Goal: Task Accomplishment & Management: Manage account settings

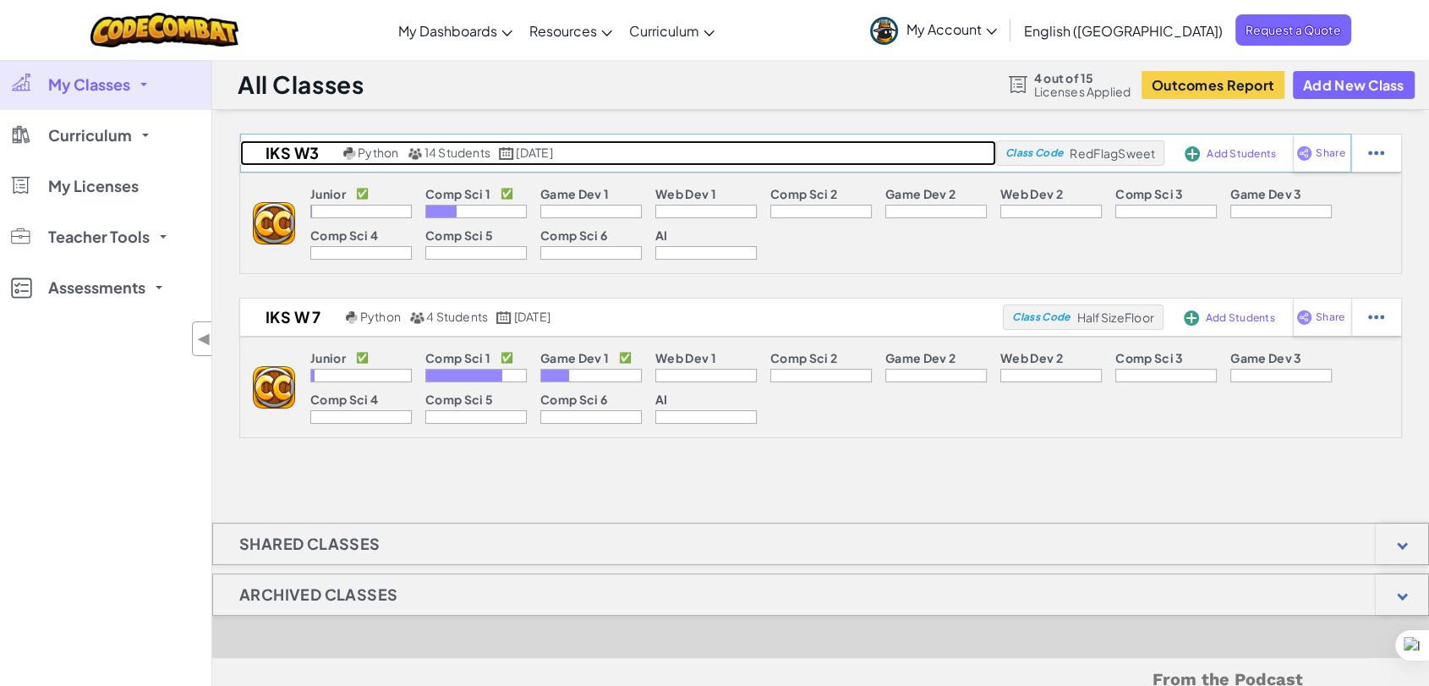
click at [304, 153] on h2 "iks w3" at bounding box center [289, 152] width 99 height 25
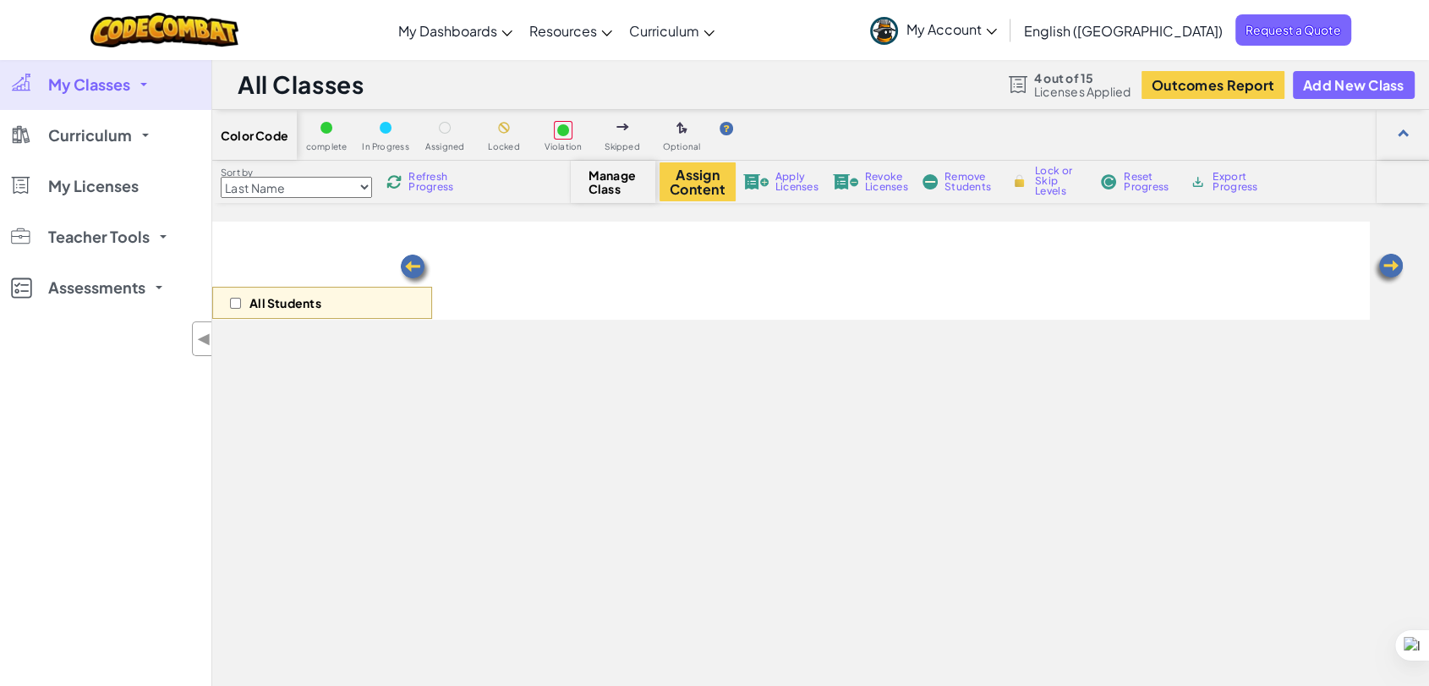
select select "560f1a9f22961295f9427742"
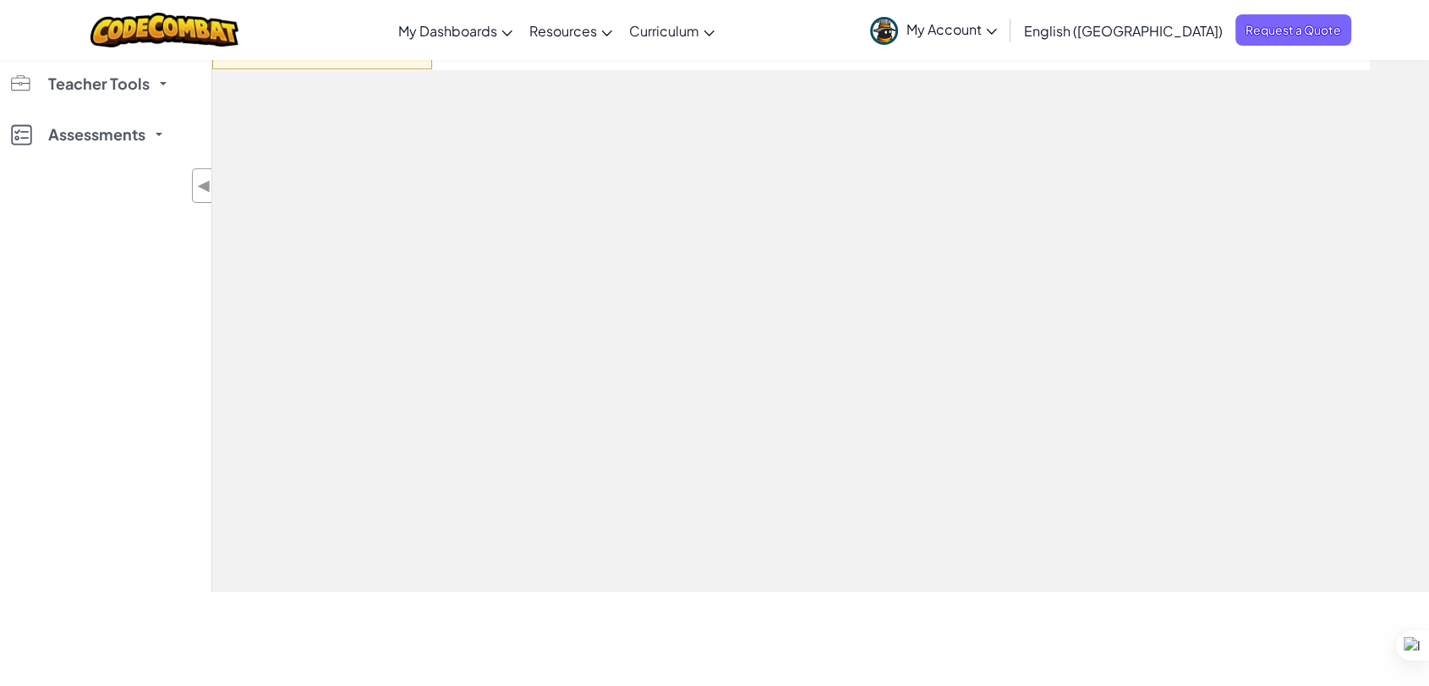
scroll to position [282, 0]
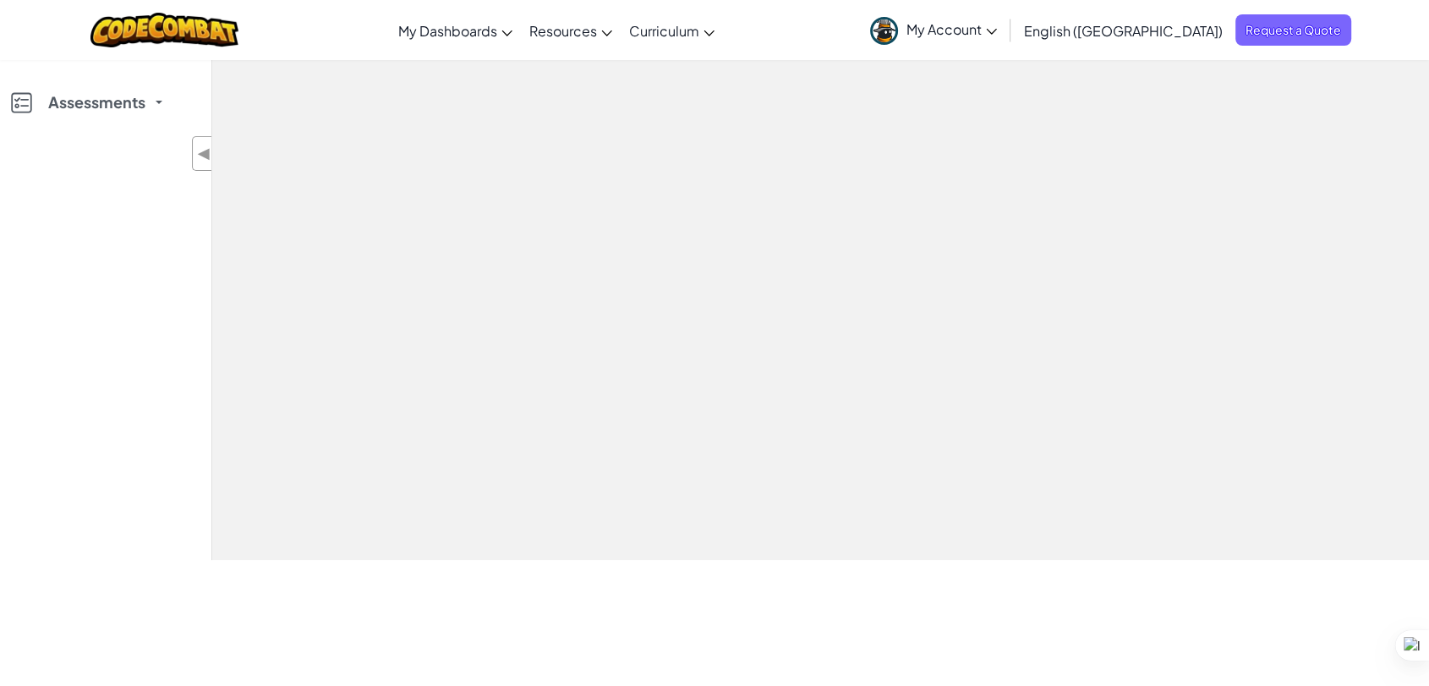
click at [1238, 360] on div "All Students" at bounding box center [790, 240] width 1157 height 601
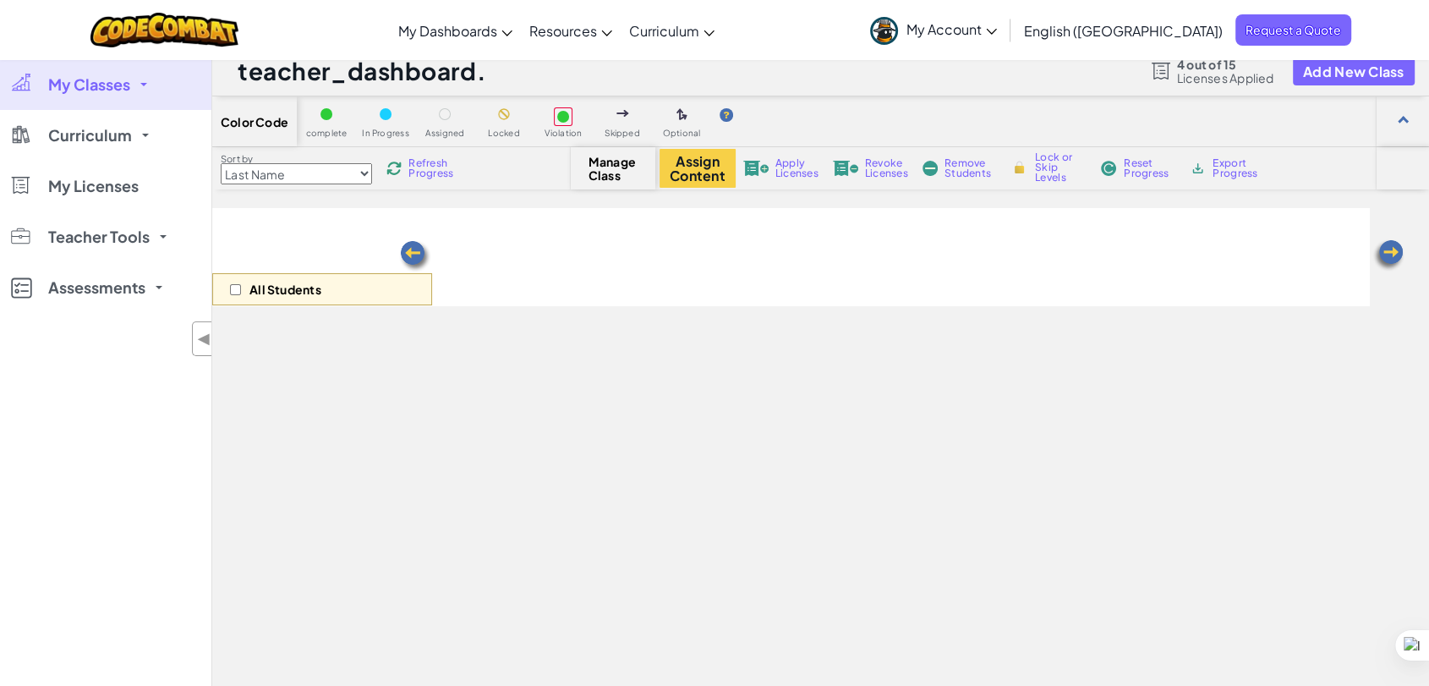
scroll to position [0, 0]
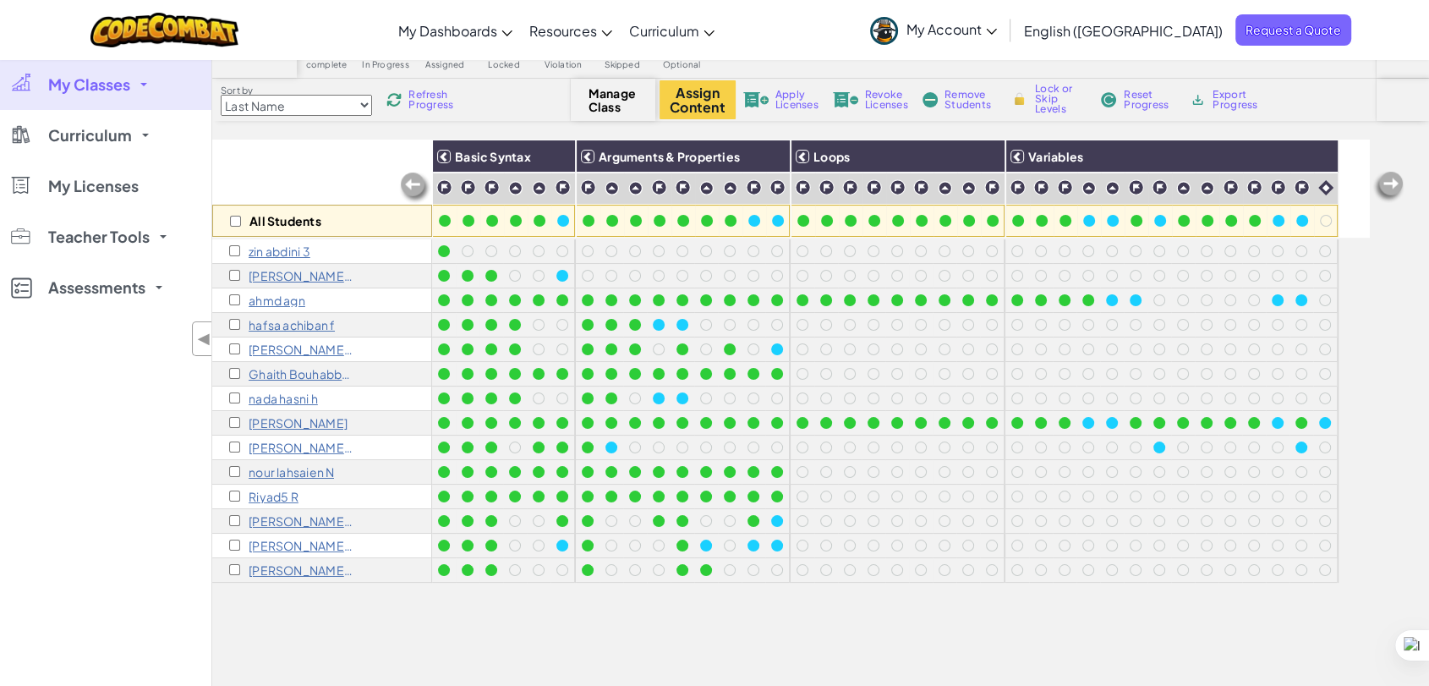
scroll to position [94, 0]
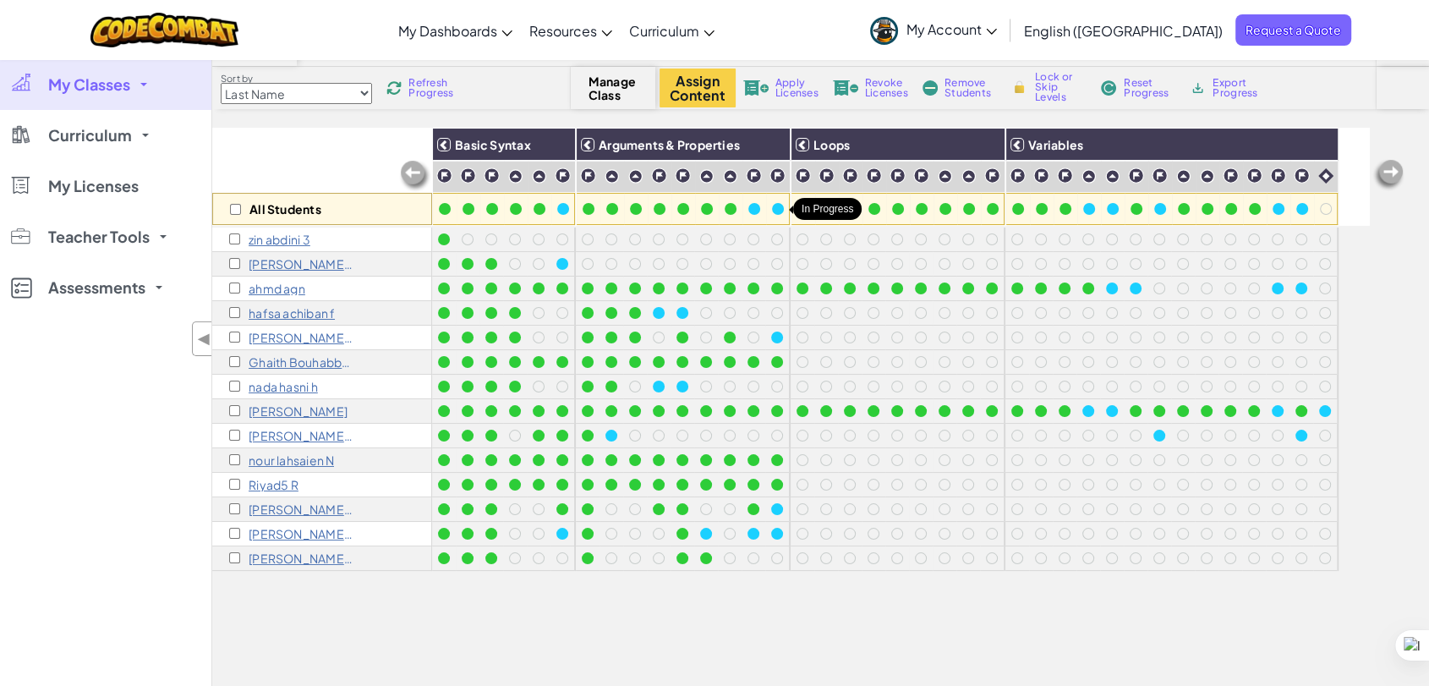
click at [775, 208] on div at bounding box center [778, 209] width 12 height 12
click at [364, 90] on select "Last Name first Name Progress (High to Low) Progress (Low to Hight)" at bounding box center [296, 93] width 151 height 21
click at [707, 92] on button "Assign Content" at bounding box center [697, 87] width 76 height 39
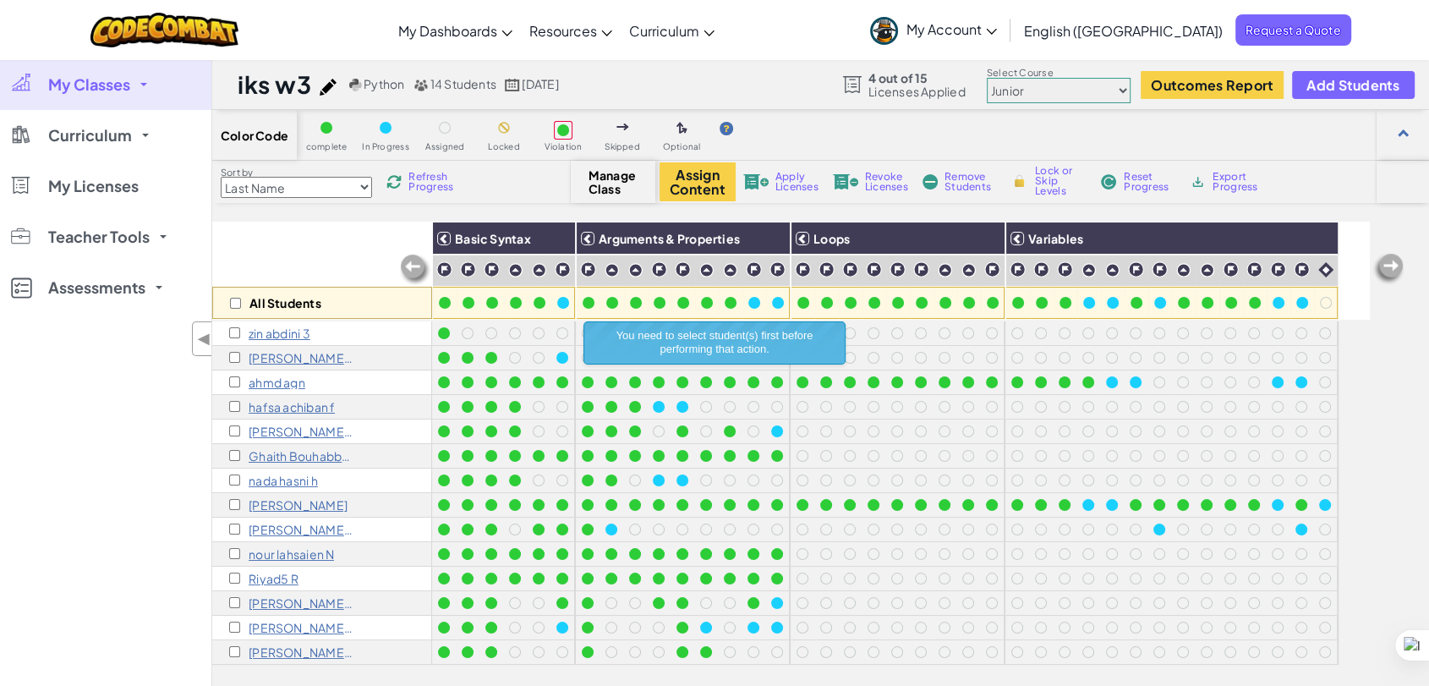
select select "65f32b6c87c07dbeb5ba1936"
click at [987, 78] on select "Junior Introduction to Computer Science Game Development 1 Web Development 1 Co…" at bounding box center [1059, 90] width 144 height 25
click at [225, 454] on div "Ghaith Bouhabba g" at bounding box center [322, 456] width 220 height 25
click at [236, 551] on input "checkbox" at bounding box center [234, 553] width 11 height 11
checkbox input "true"
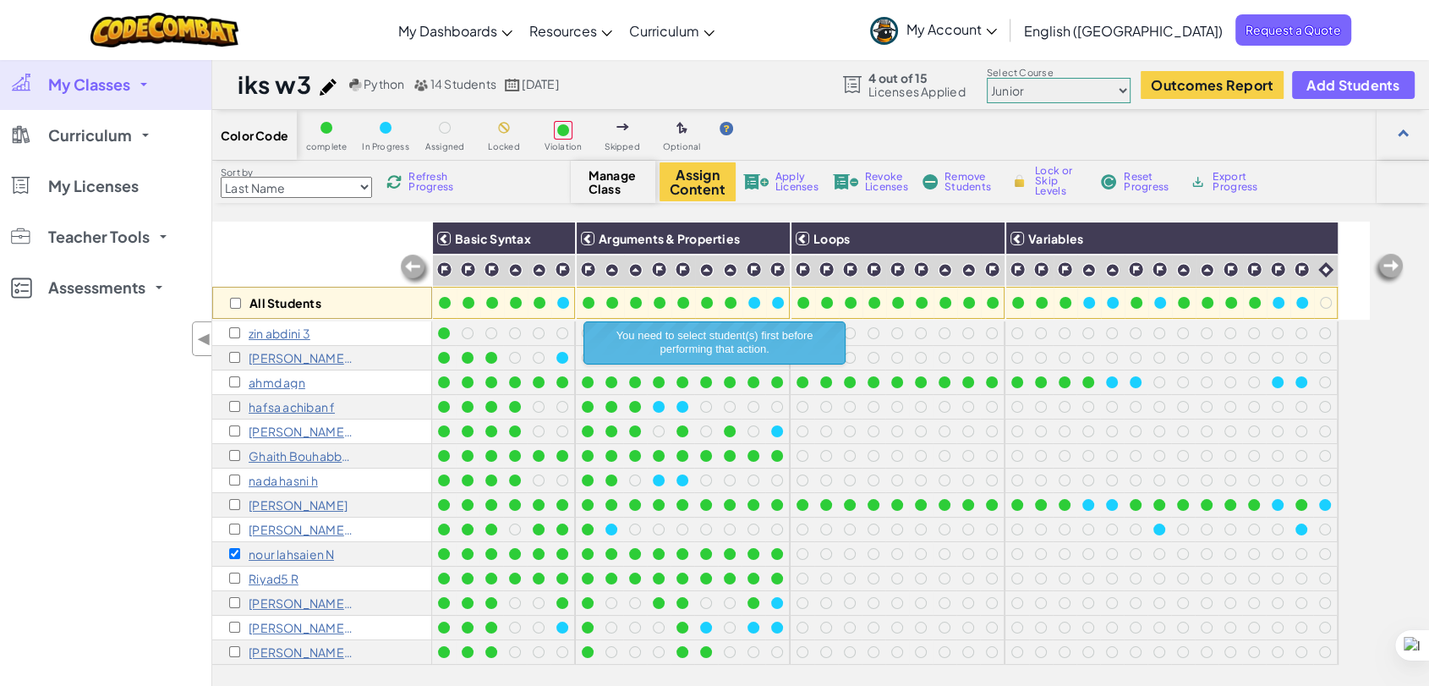
click at [1116, 83] on select "Junior Introduction to Computer Science Game Development 1 Web Development 1 Co…" at bounding box center [1059, 90] width 144 height 25
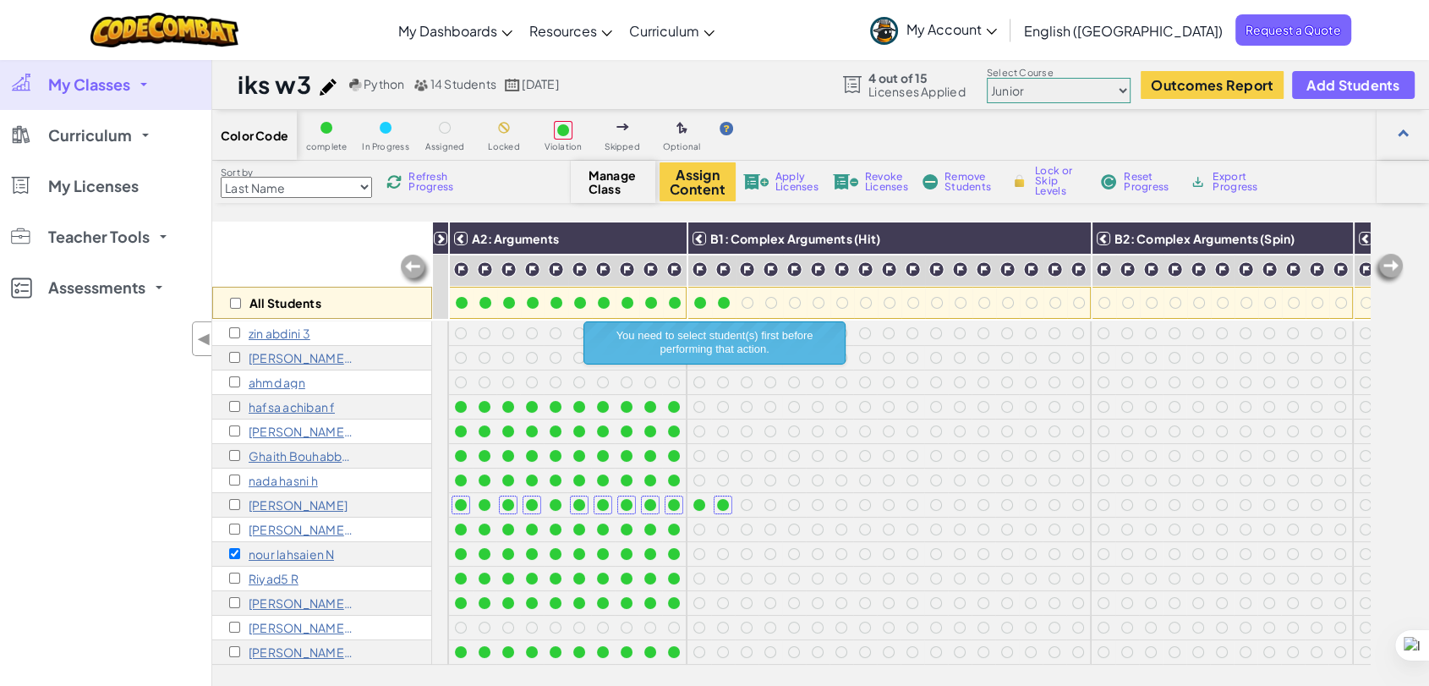
click at [1116, 83] on select "Junior Introduction to Computer Science Game Development 1 Web Development 1 Co…" at bounding box center [1059, 90] width 144 height 25
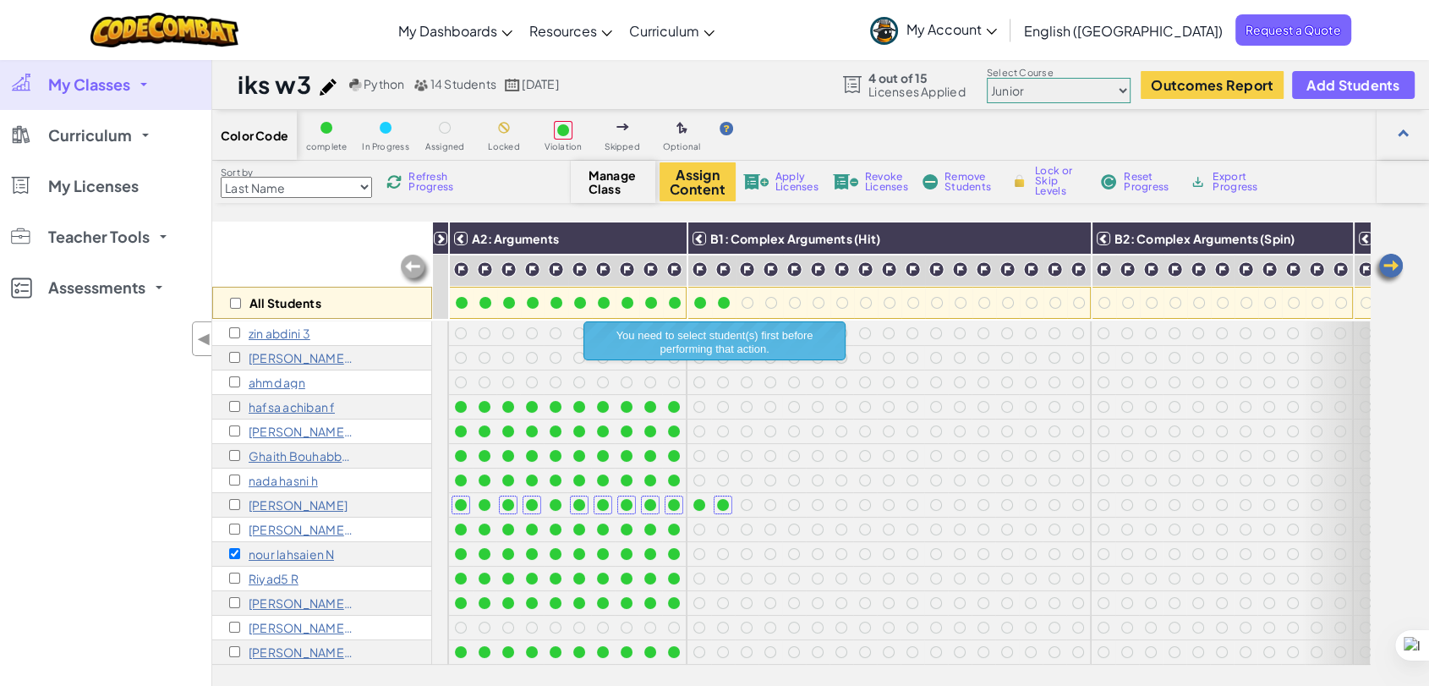
scroll to position [94, 0]
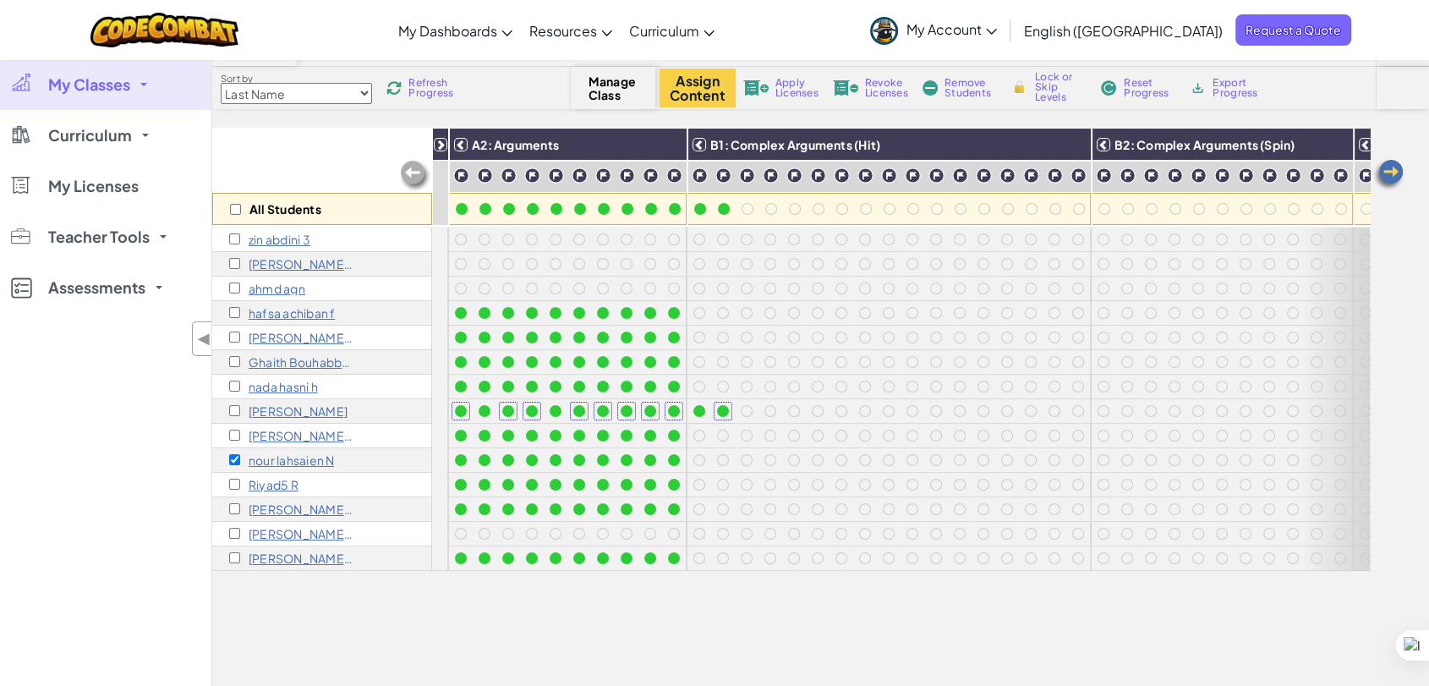
click at [237, 360] on div "zin abdini 3 Arij lograi A ahmd agn hafsa achiban f Adam achargui g Ghaith Bouh…" at bounding box center [322, 398] width 220 height 343
click at [237, 360] on input "checkbox" at bounding box center [234, 361] width 11 height 11
checkbox input "true"
click at [774, 94] on div "Assign Content Apply Licenses Revoke Licenses Remove Students Lock or Skip Leve…" at bounding box center [955, 87] width 592 height 39
click at [795, 85] on span "Apply Licenses" at bounding box center [796, 88] width 43 height 20
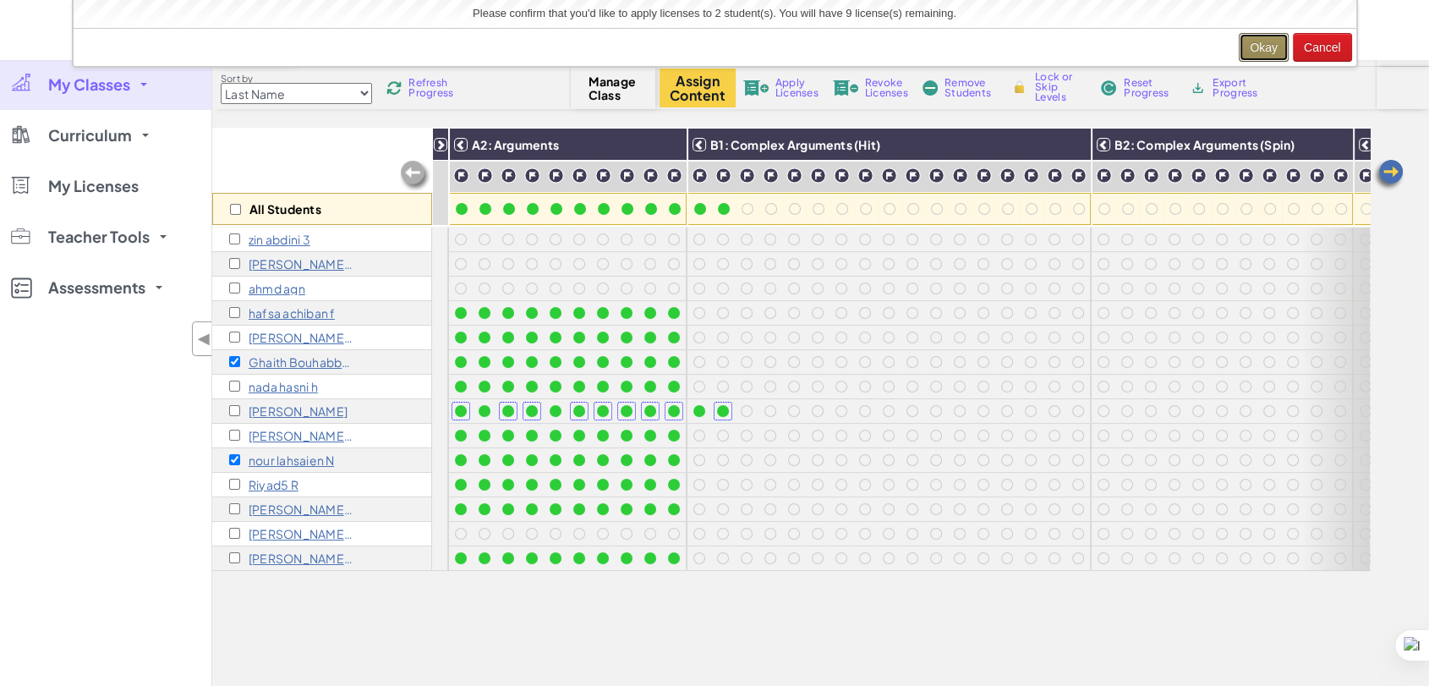
click at [1250, 37] on button "Okay" at bounding box center [1263, 47] width 50 height 29
click at [1269, 41] on button "Okay" at bounding box center [1263, 47] width 50 height 29
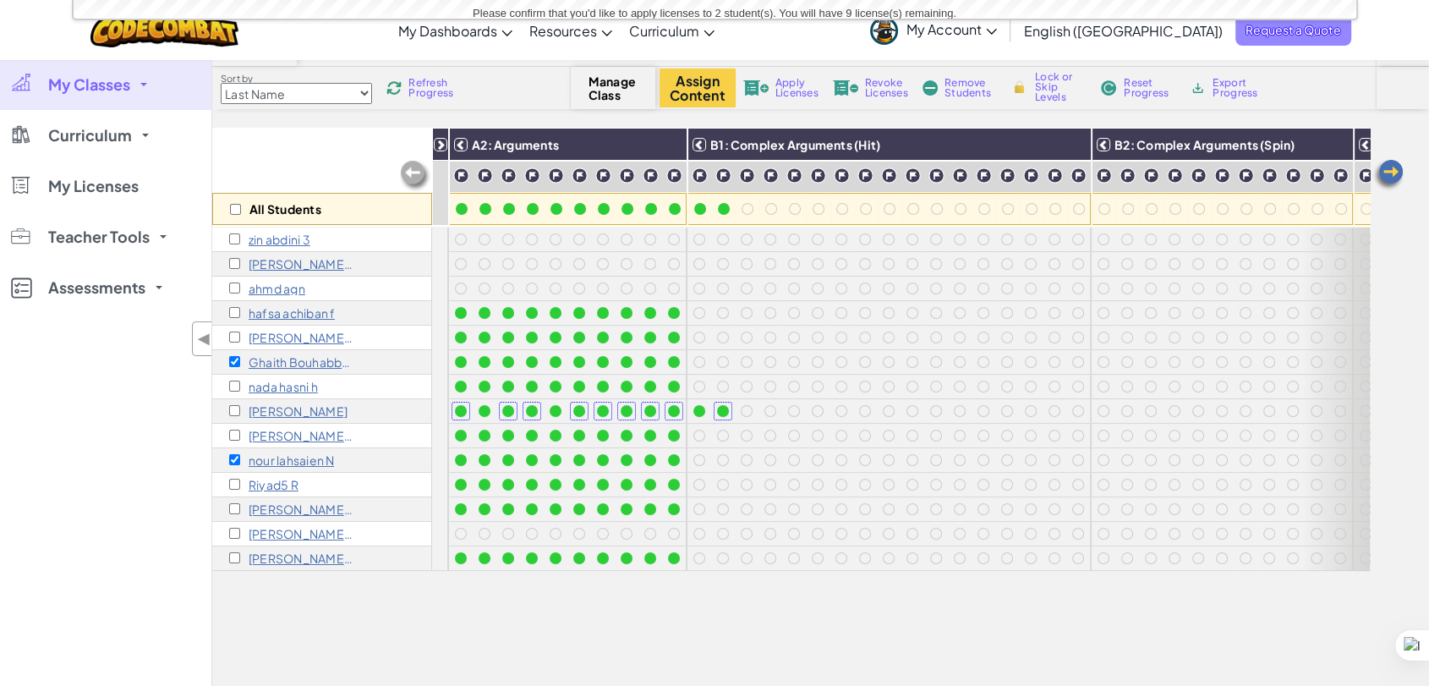
click at [1251, 38] on span "Request a Quote" at bounding box center [1293, 29] width 116 height 31
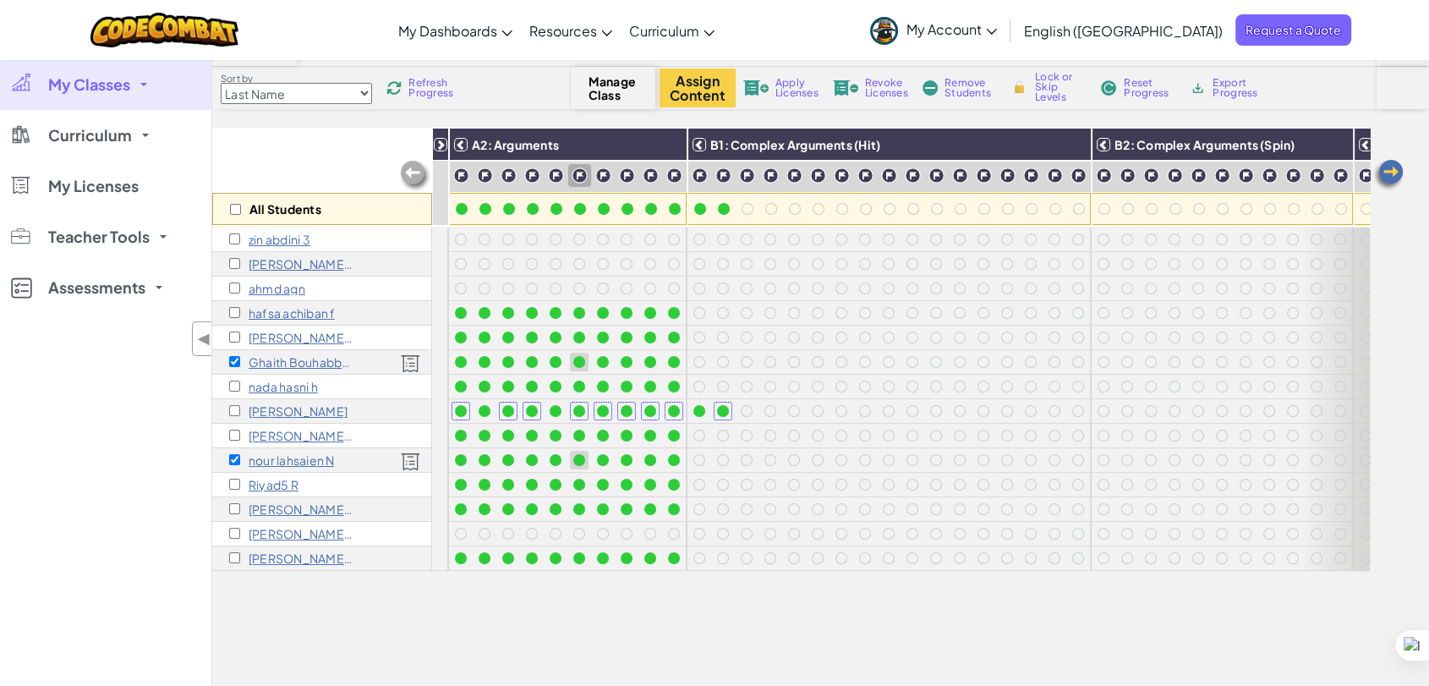
click at [861, 90] on div "Revoke Licenses" at bounding box center [869, 88] width 81 height 12
click at [768, 84] on img at bounding box center [755, 87] width 25 height 15
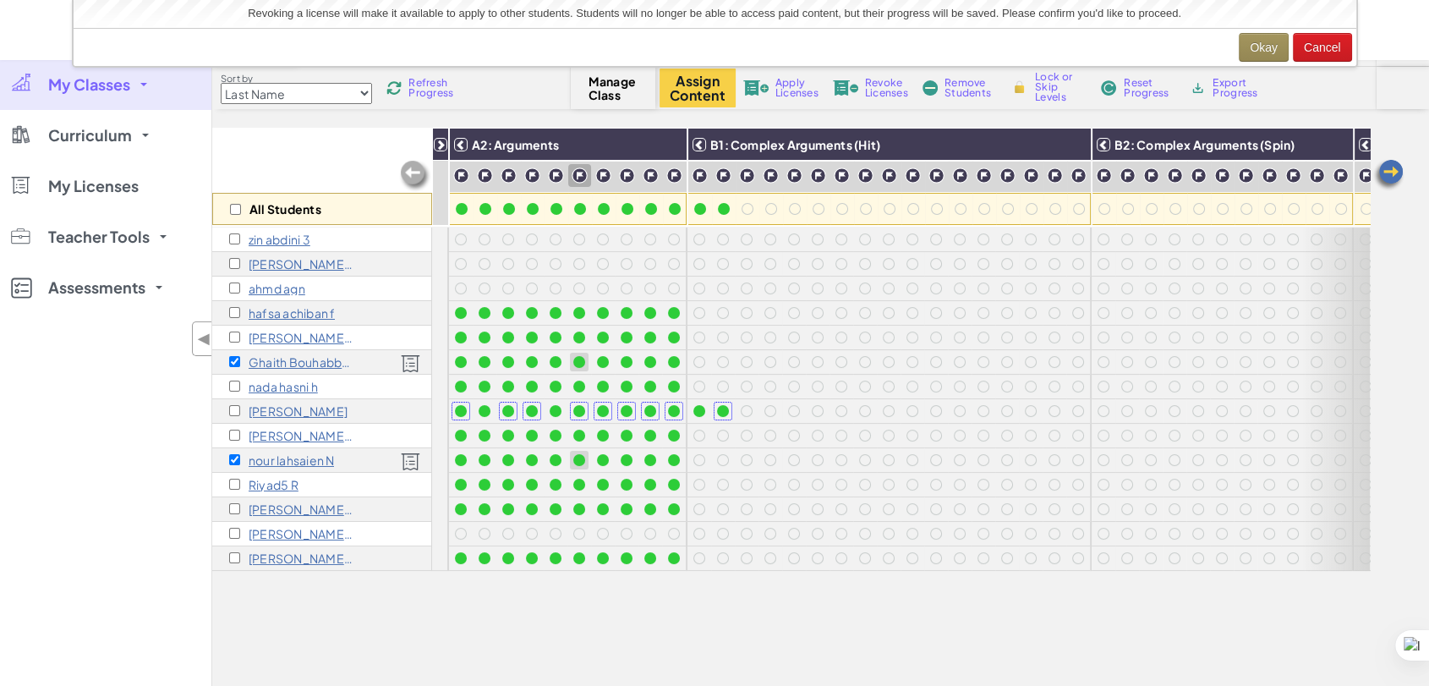
click at [766, 85] on img at bounding box center [755, 87] width 25 height 15
click at [775, 84] on span "Apply Licenses" at bounding box center [796, 88] width 43 height 20
click at [233, 210] on input "checkbox" at bounding box center [235, 209] width 11 height 11
checkbox input "true"
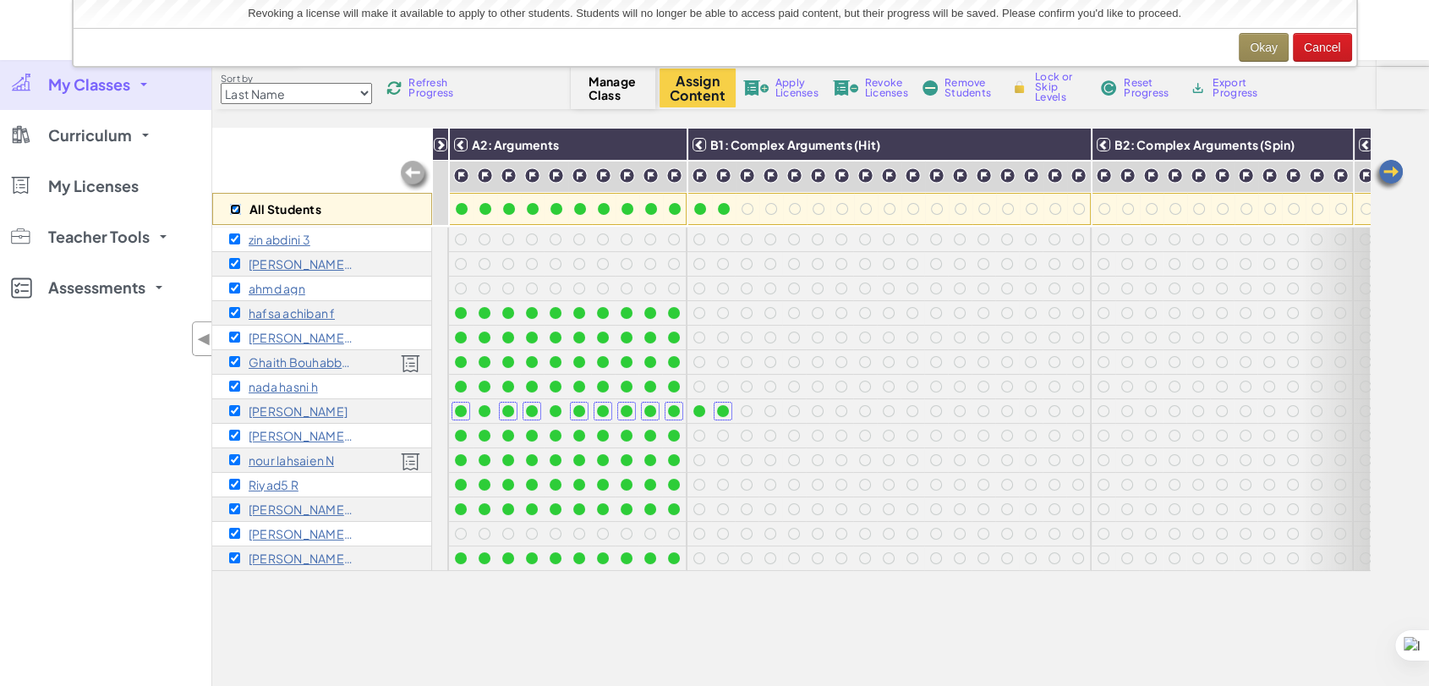
checkbox input "true"
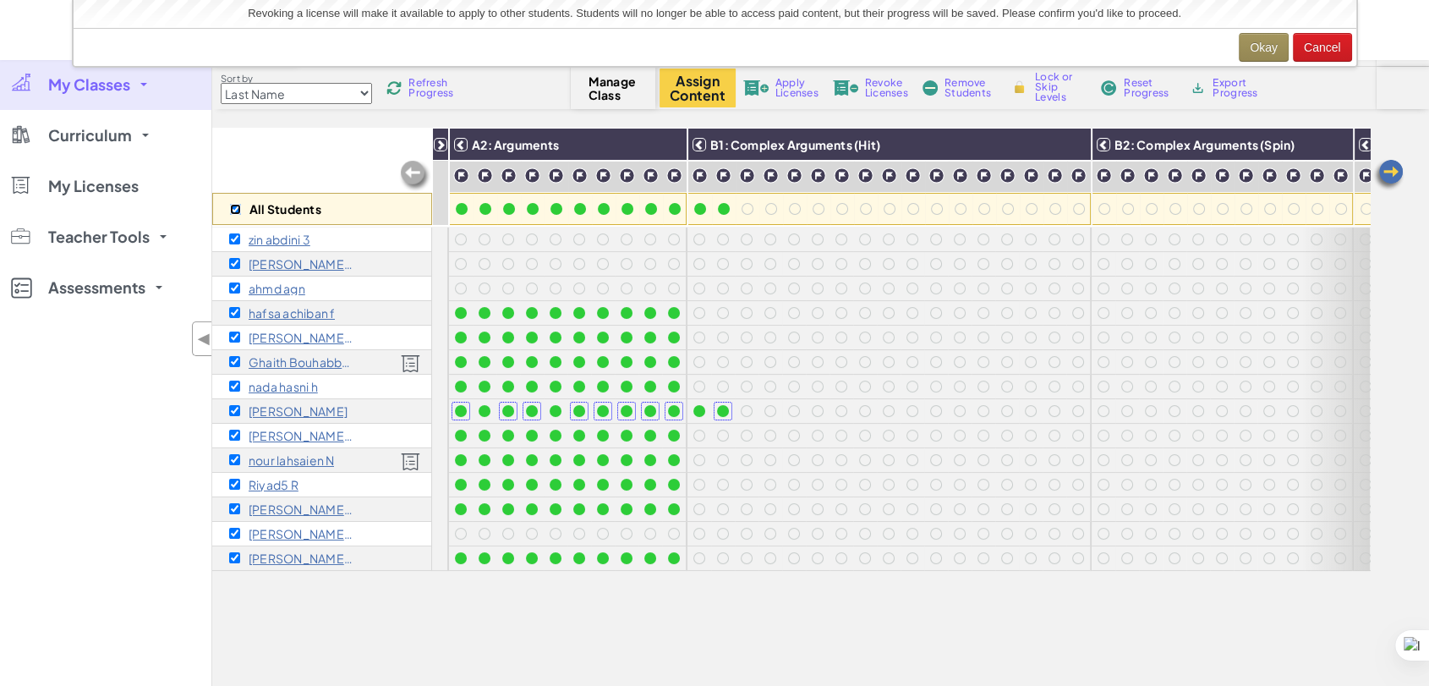
checkbox input "true"
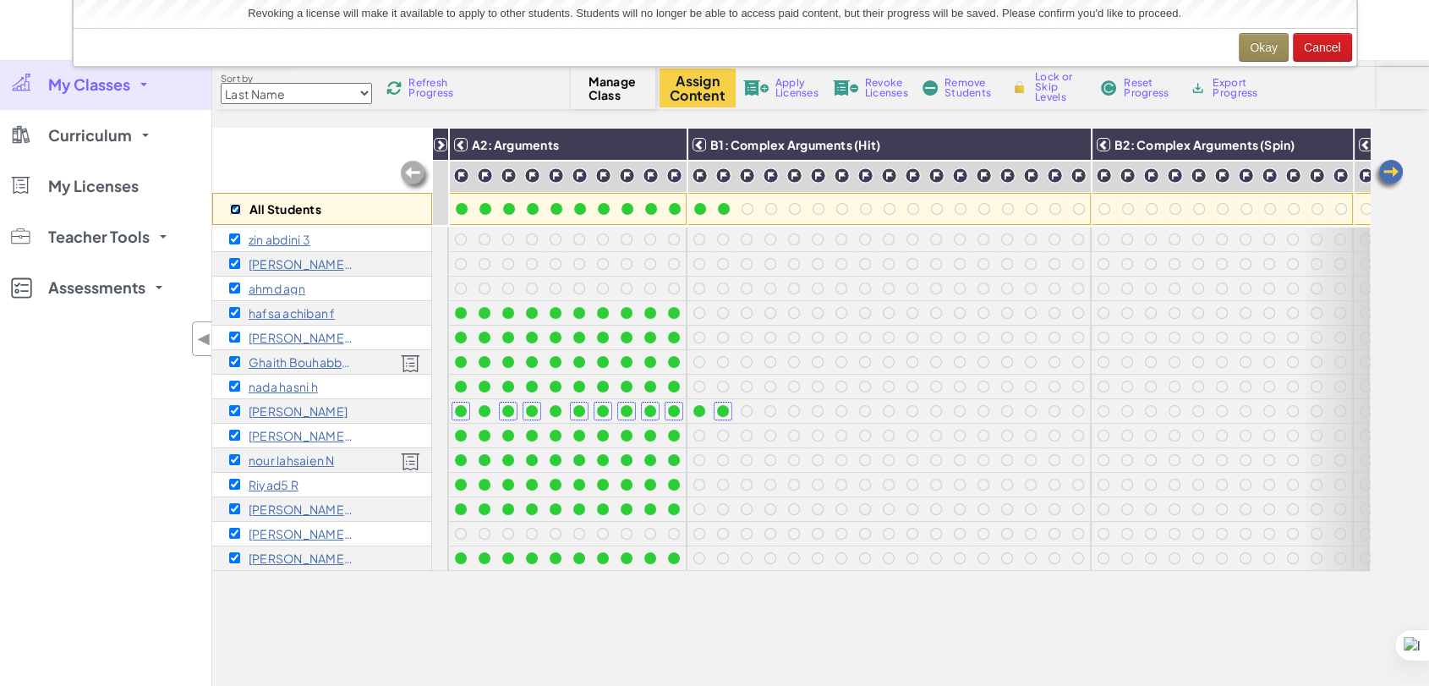
checkbox input "true"
click at [237, 208] on input "checkbox" at bounding box center [235, 209] width 11 height 11
checkbox input "false"
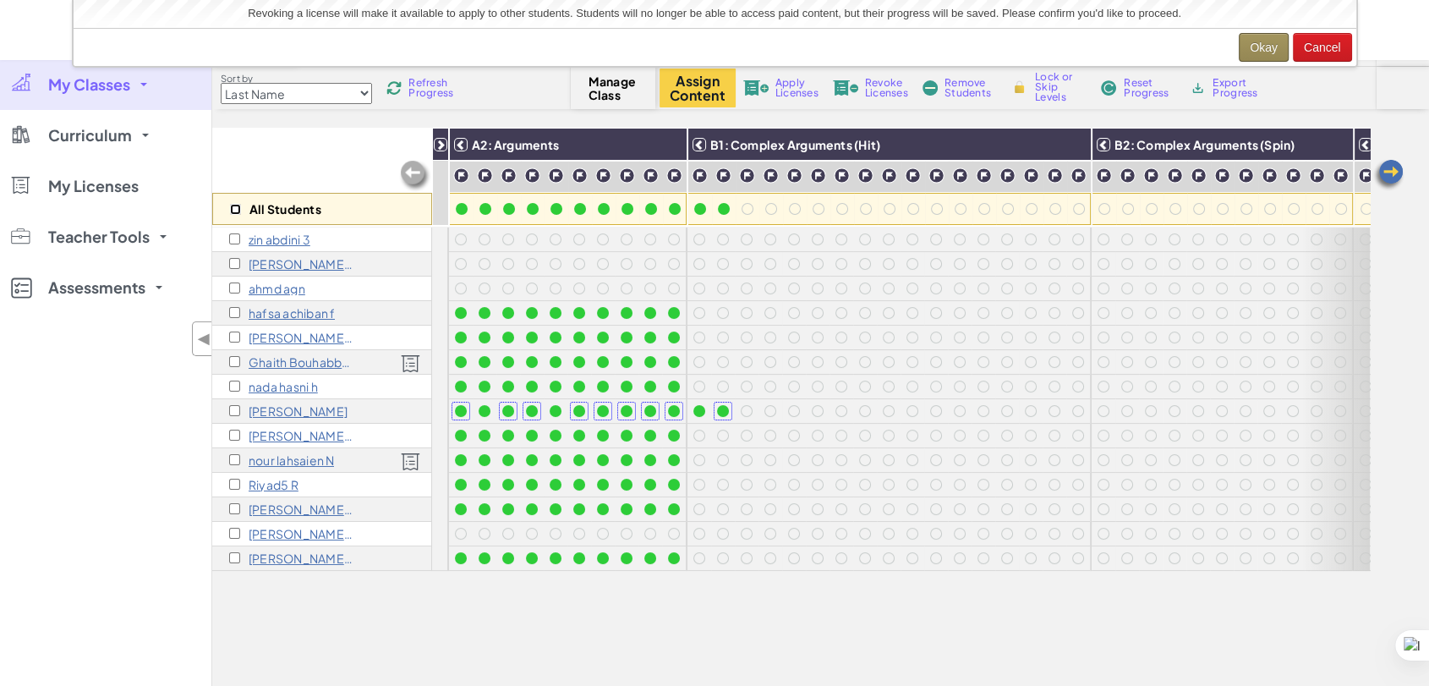
checkbox input "false"
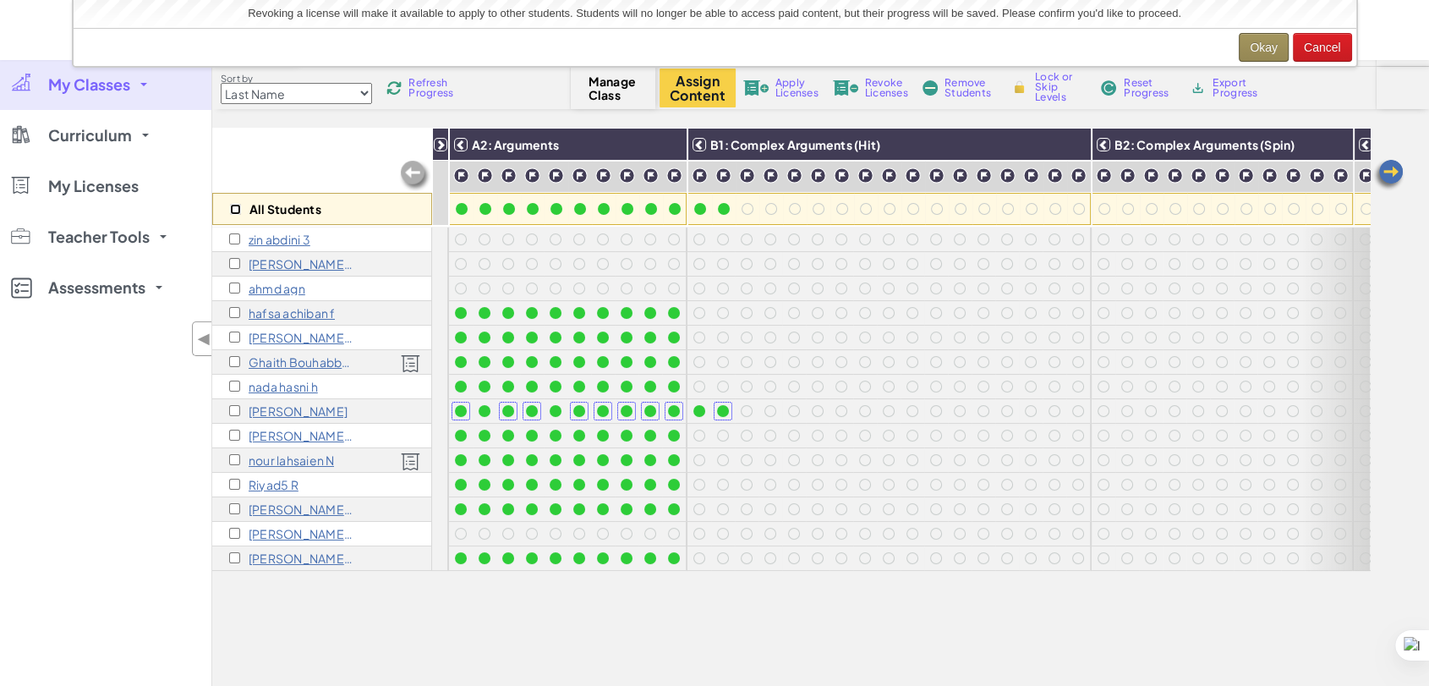
checkbox input "false"
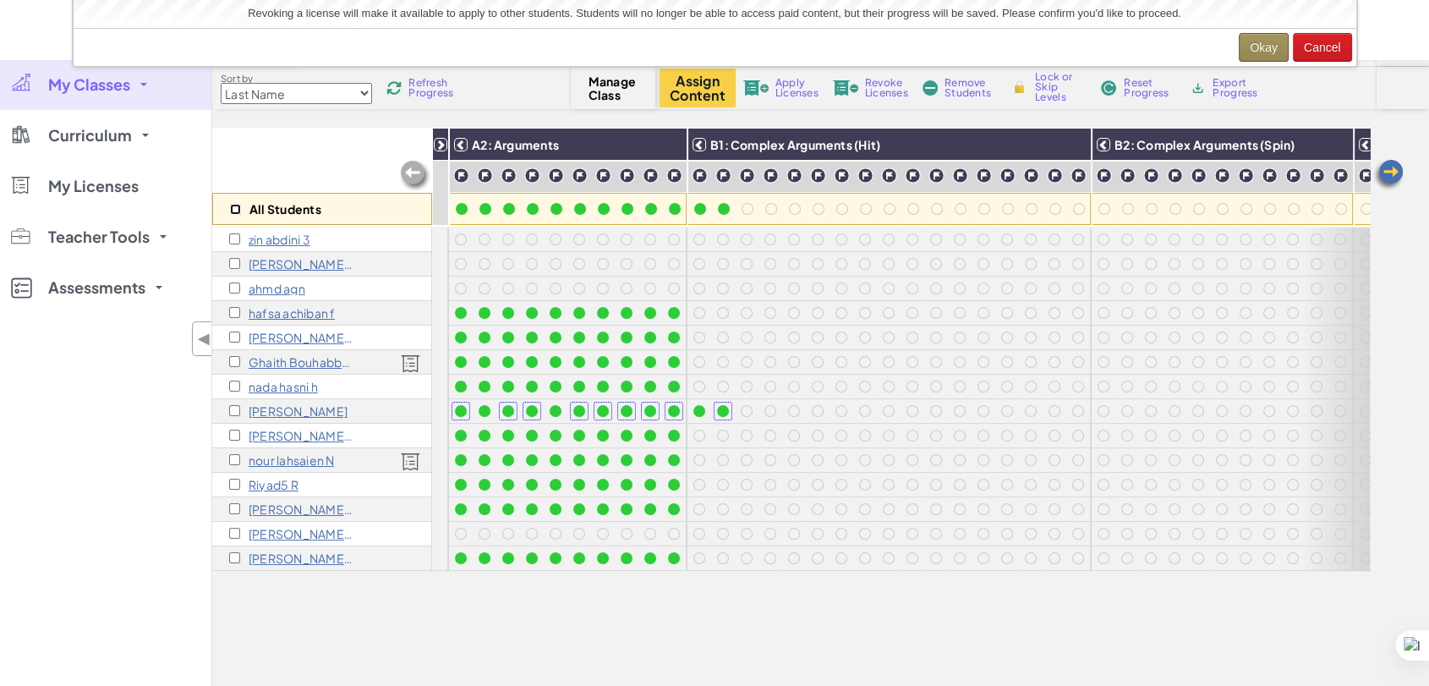
checkbox input "false"
click at [787, 89] on span "Apply Licenses" at bounding box center [796, 88] width 43 height 20
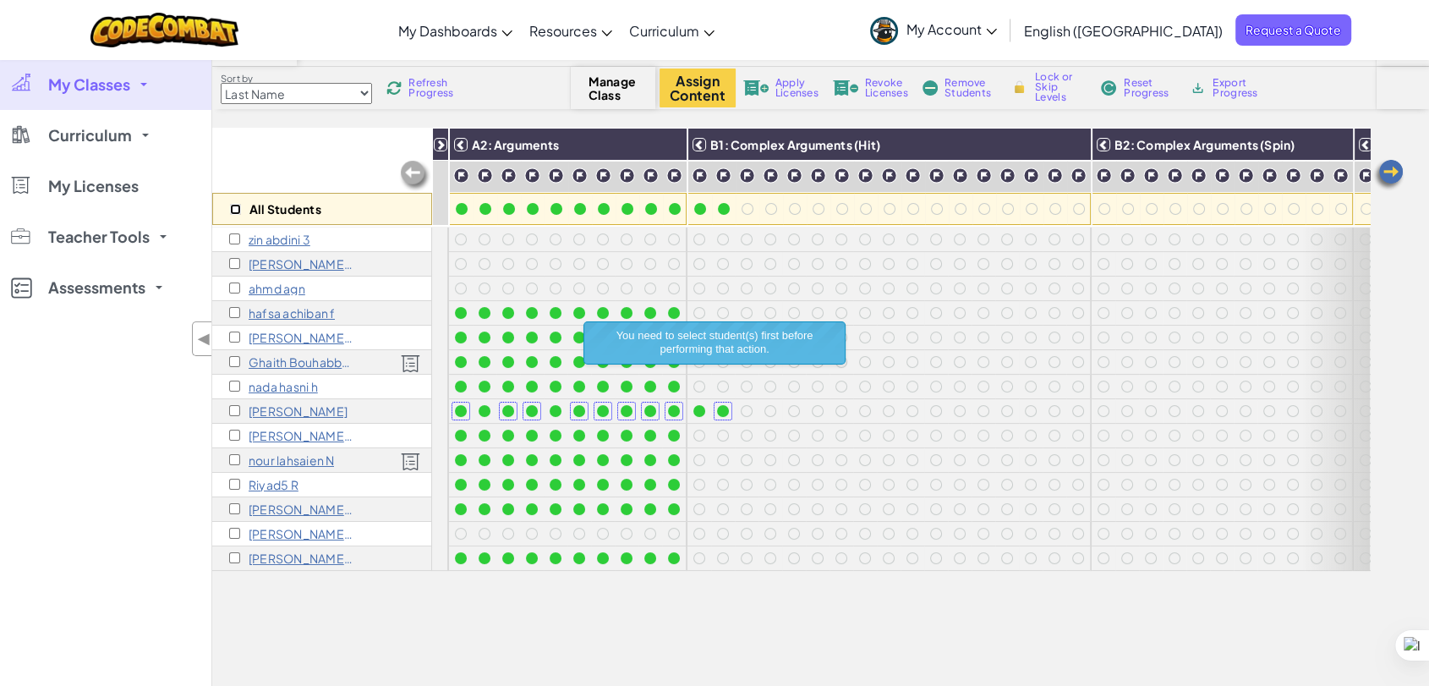
click at [234, 204] on input "checkbox" at bounding box center [235, 209] width 11 height 11
click at [232, 205] on input "checkbox" at bounding box center [235, 209] width 11 height 11
checkbox input "false"
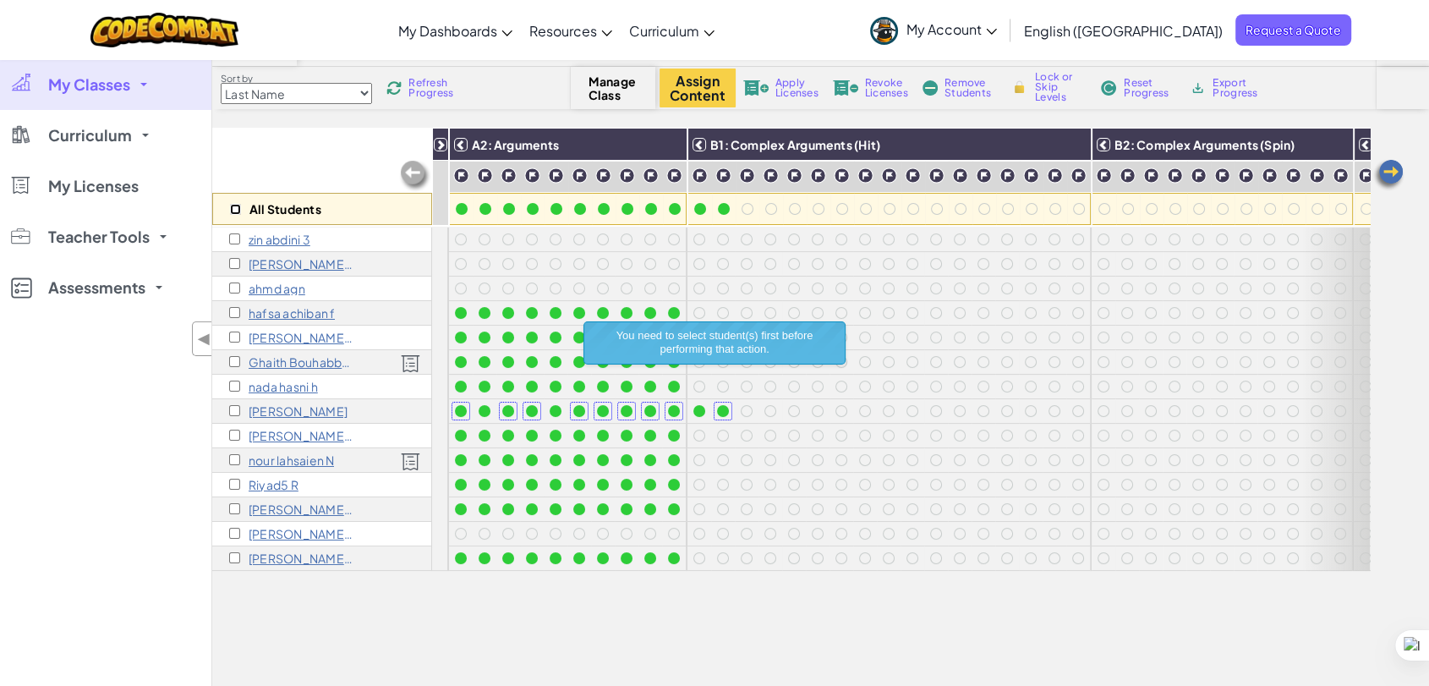
checkbox input "false"
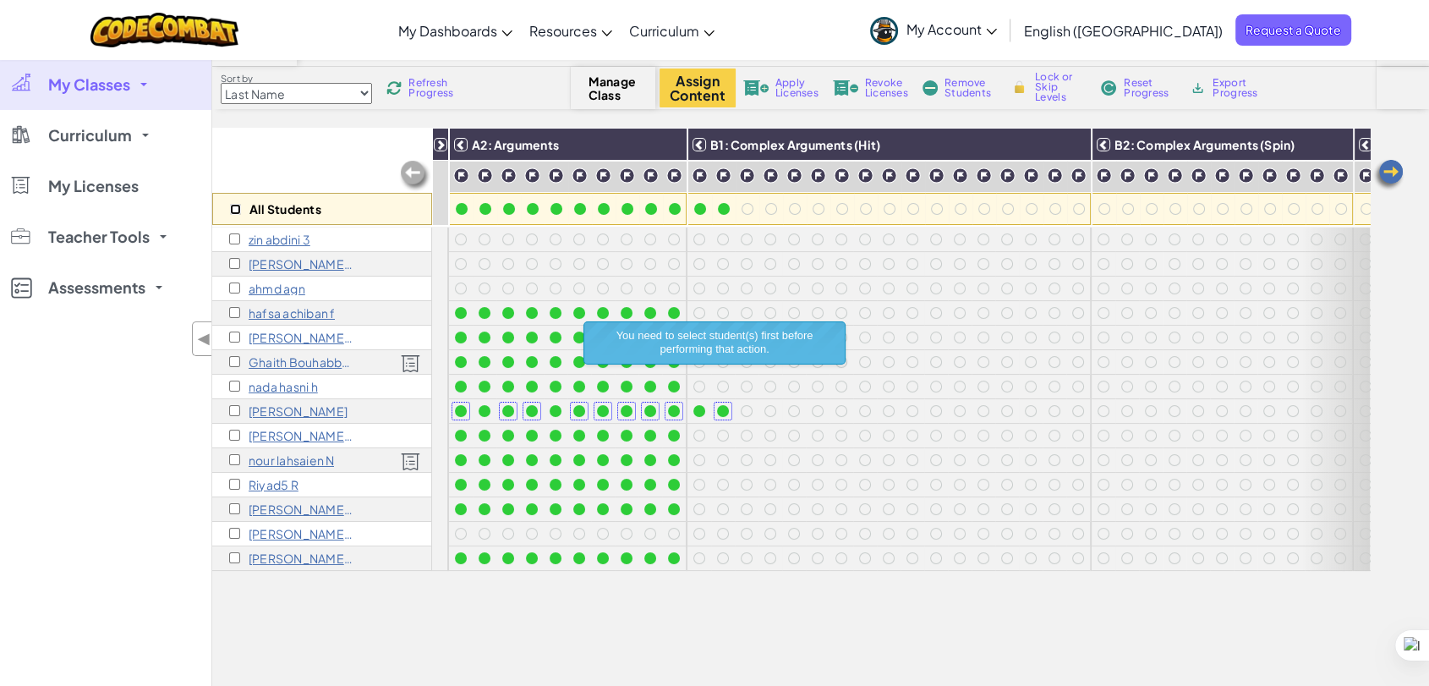
checkbox input "false"
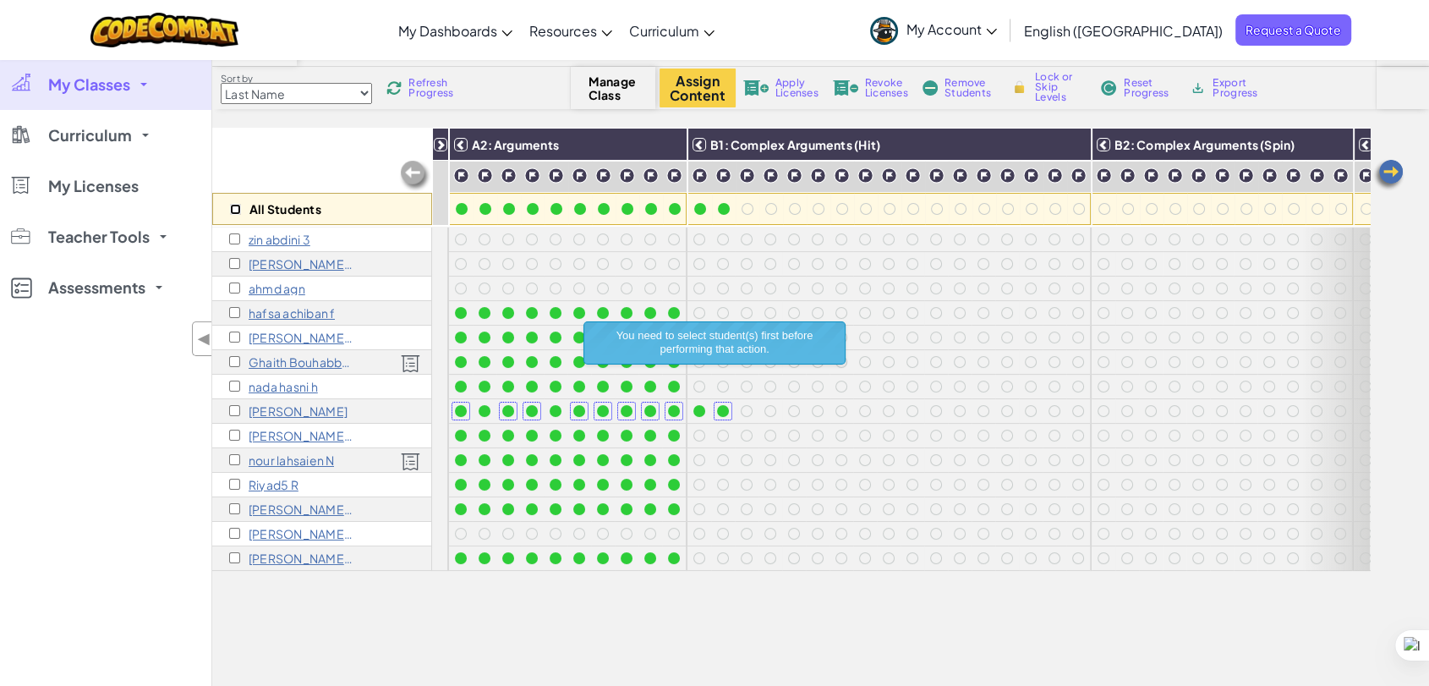
checkbox input "false"
click at [233, 207] on input "checkbox" at bounding box center [235, 209] width 11 height 11
checkbox input "true"
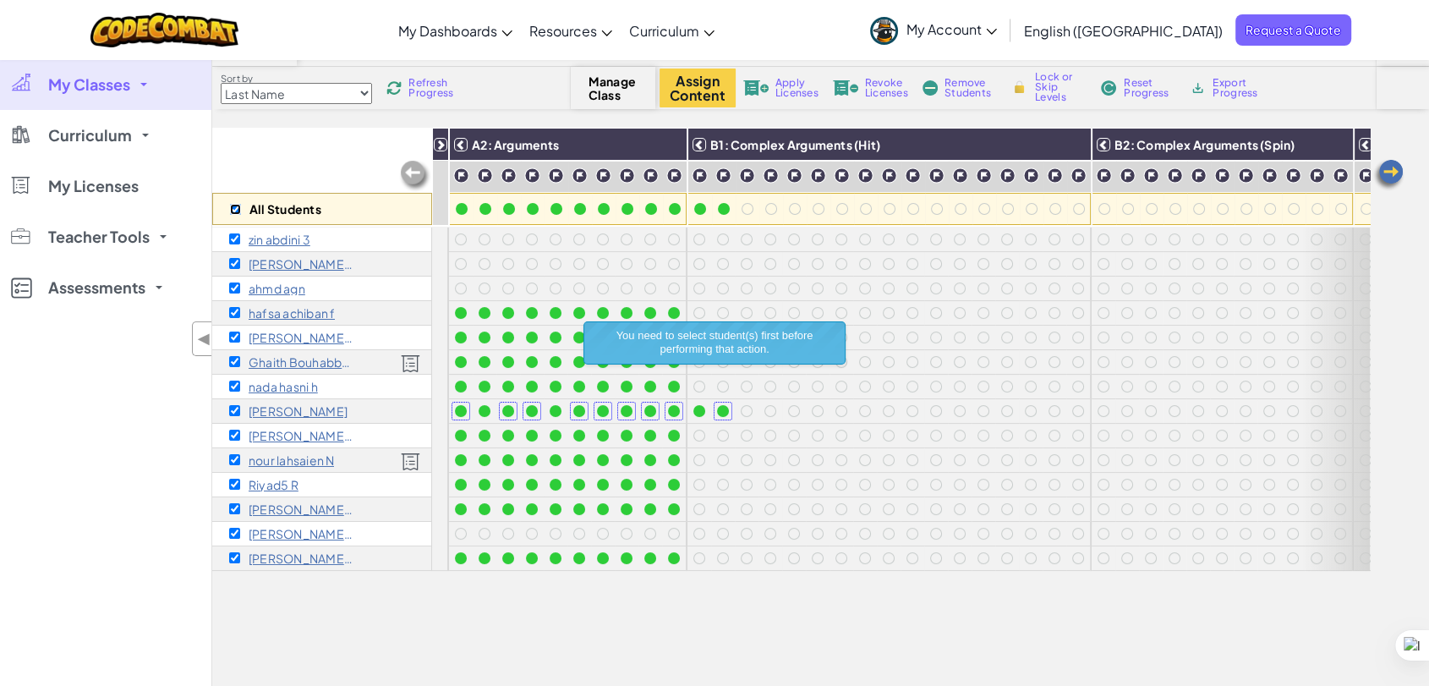
checkbox input "true"
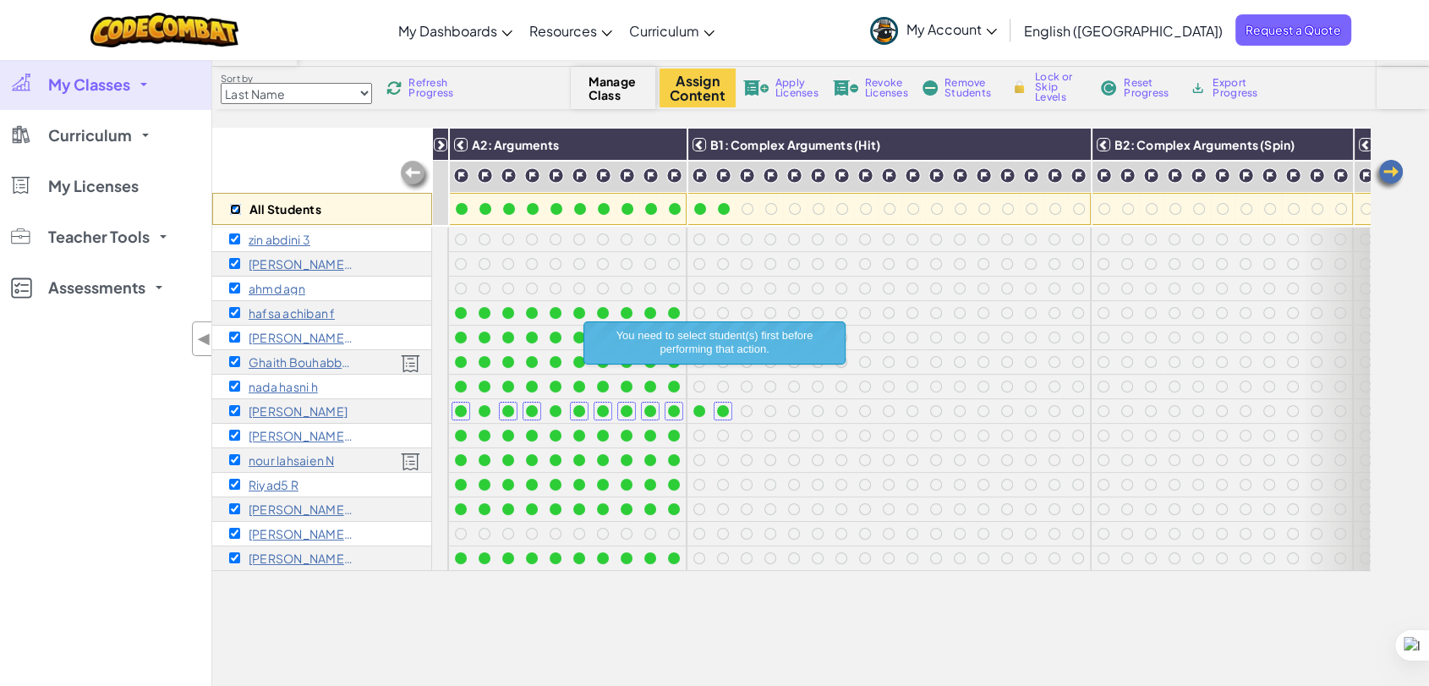
checkbox input "true"
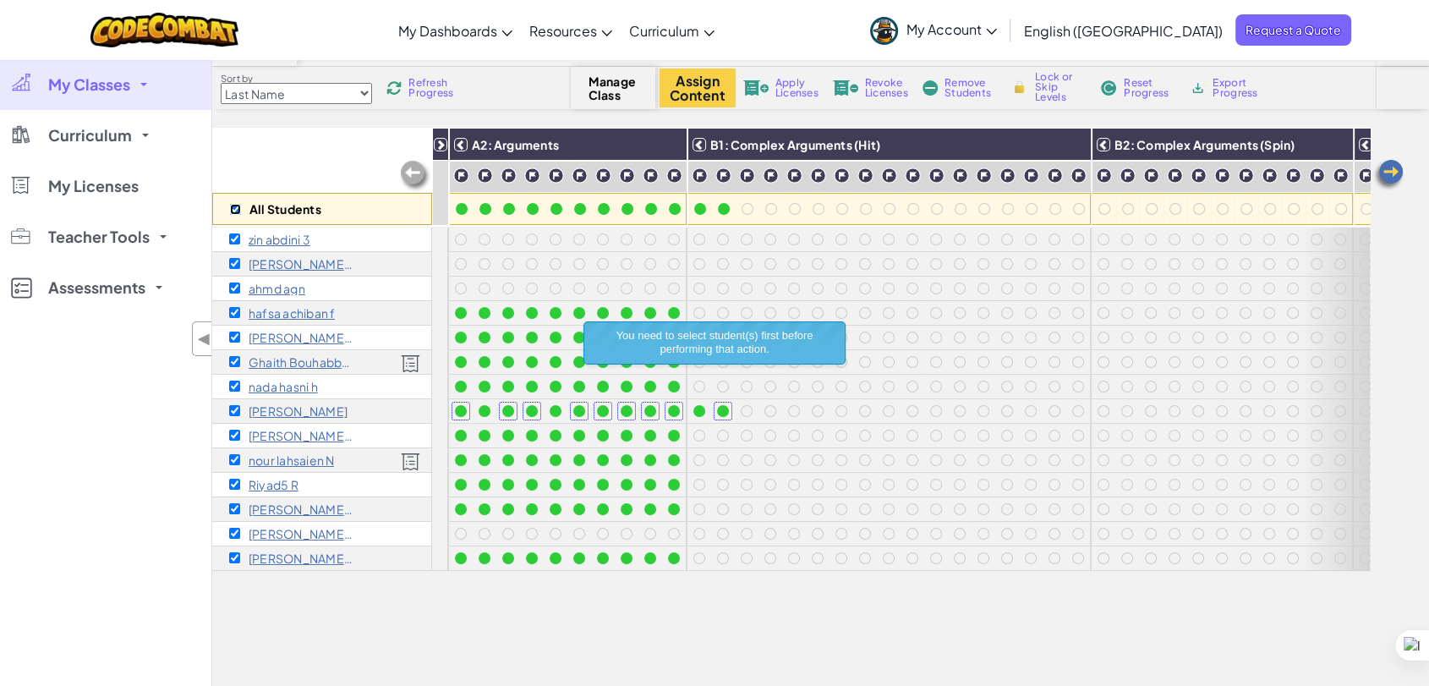
checkbox input "true"
click at [785, 86] on span "Apply Licenses" at bounding box center [796, 88] width 43 height 20
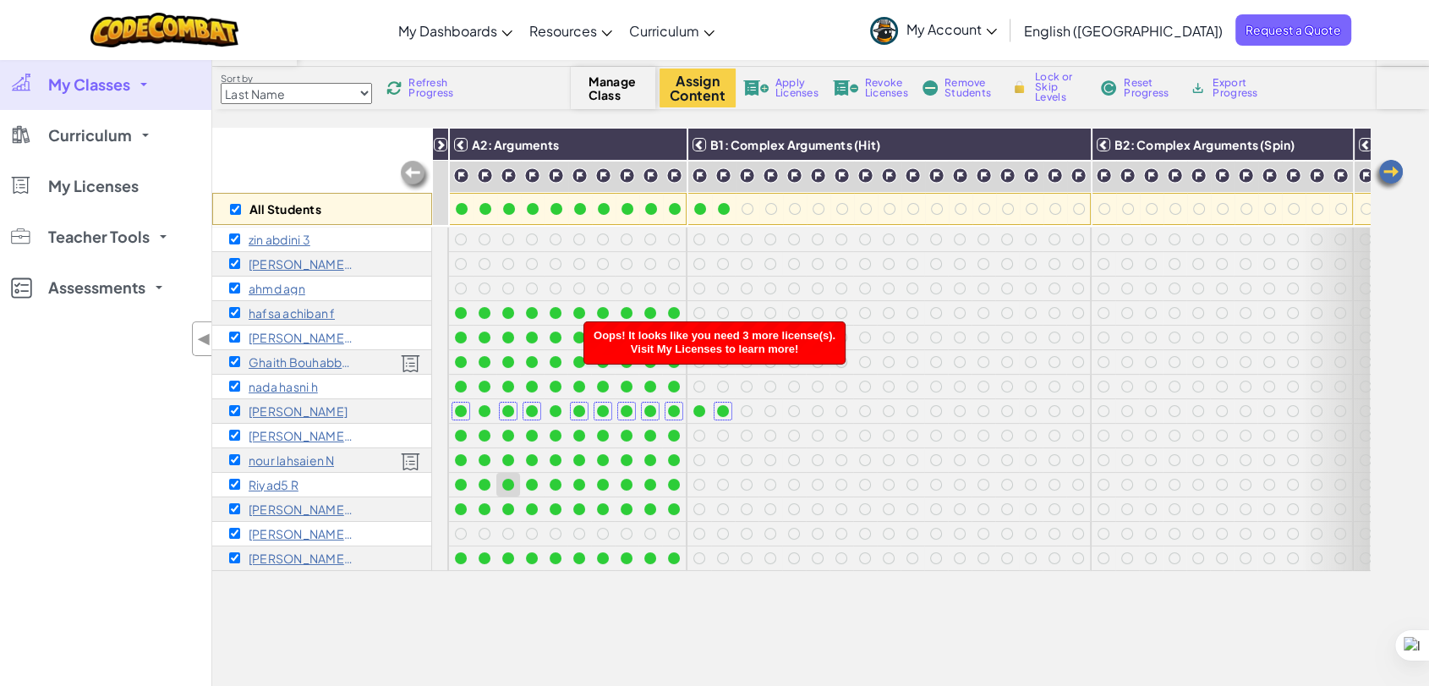
click at [409, 615] on div "All Students A1: Sequences A2: Arguments B1: Complex Arguments (Hit) B2: Comple…" at bounding box center [790, 428] width 1157 height 601
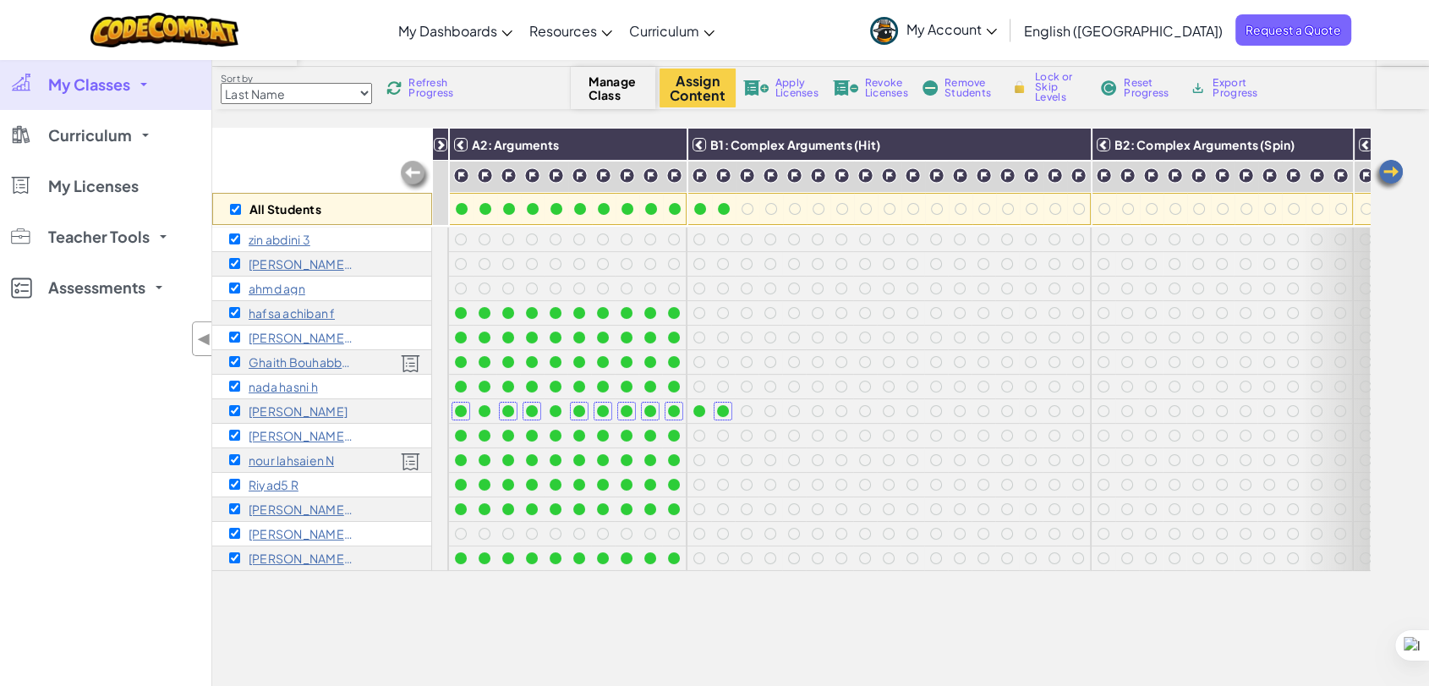
click at [419, 609] on div "All Students A1: Sequences A2: Arguments B1: Complex Arguments (Hit) B2: Comple…" at bounding box center [790, 428] width 1157 height 601
click at [379, 364] on div "Ghaith Bouhabba g" at bounding box center [322, 362] width 220 height 25
click at [295, 642] on div "All Students A1: Sequences A2: Arguments B1: Complex Arguments (Hit) B2: Comple…" at bounding box center [790, 428] width 1157 height 601
click at [237, 205] on input "checkbox" at bounding box center [235, 209] width 11 height 11
checkbox input "false"
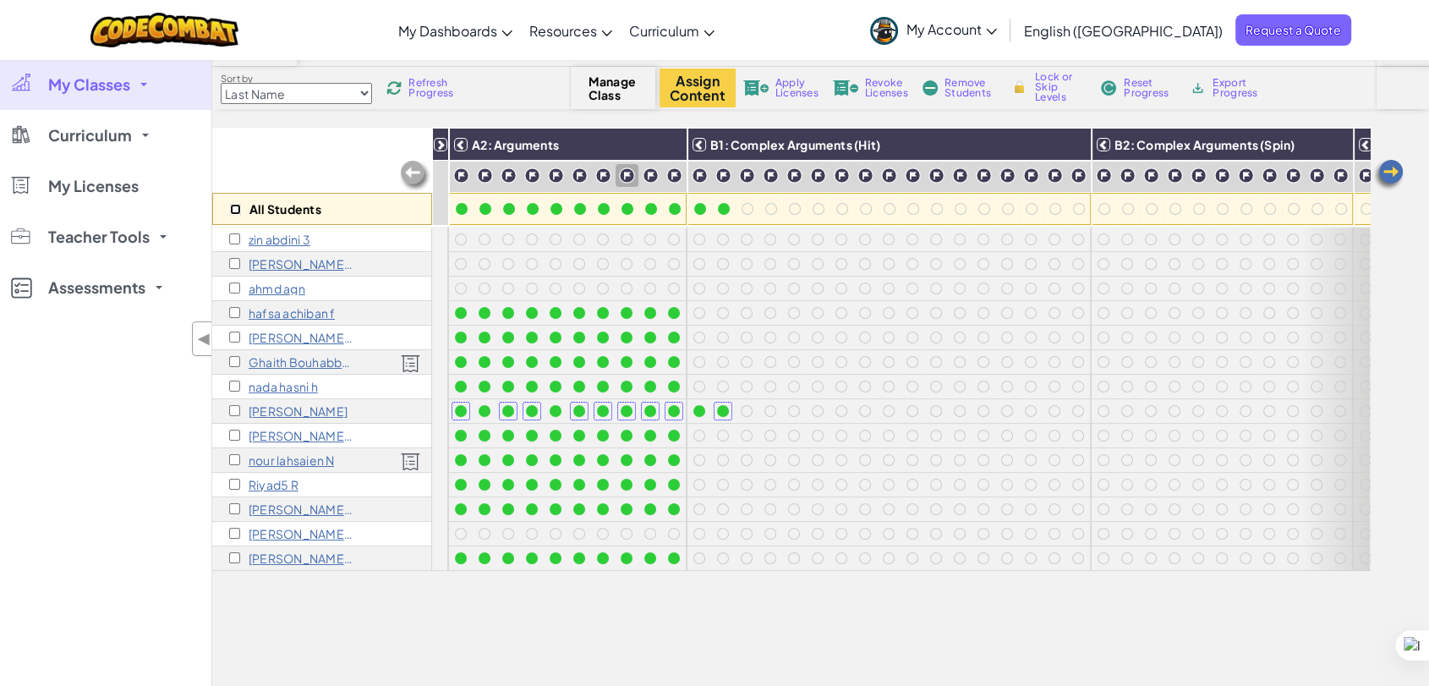
checkbox input "false"
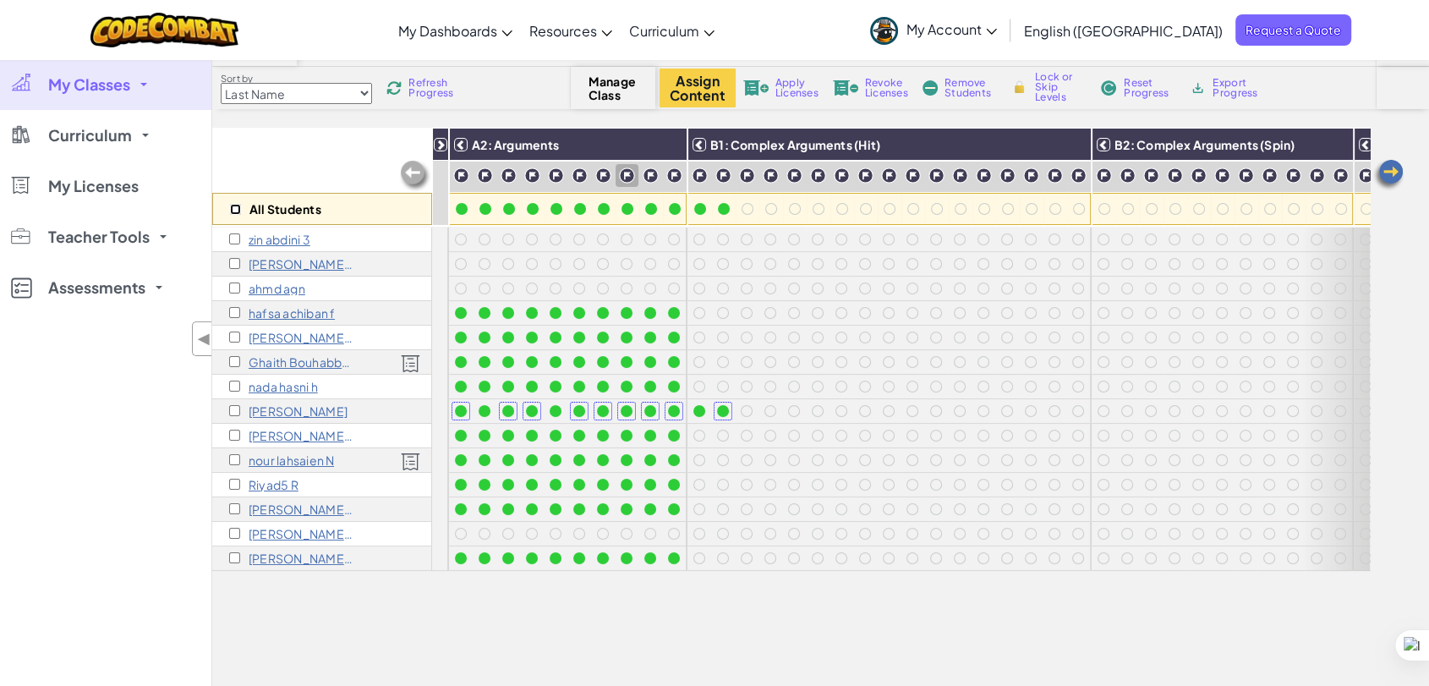
checkbox input "false"
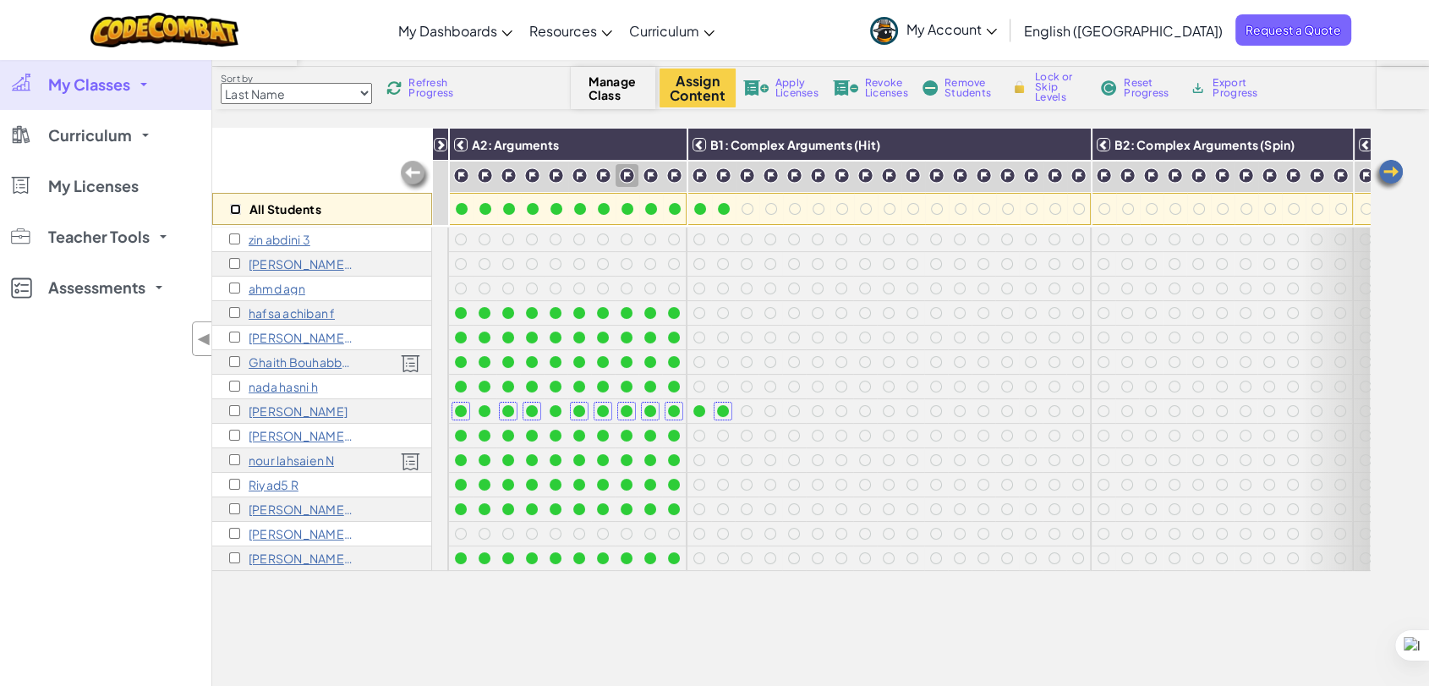
checkbox input "false"
click at [720, 142] on span "B1: Complex Arguments (Hit)" at bounding box center [795, 144] width 170 height 15
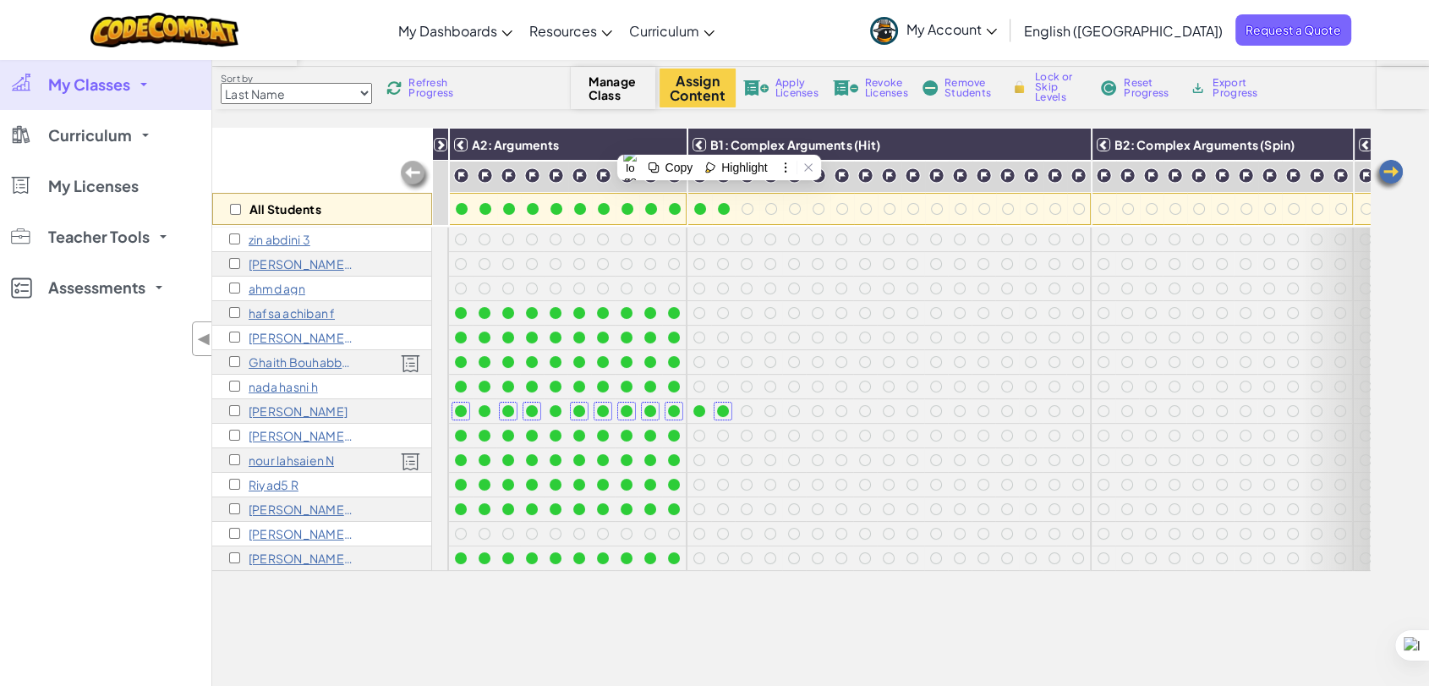
click at [413, 90] on span "Refresh Progress" at bounding box center [434, 88] width 52 height 20
click at [234, 360] on input "checkbox" at bounding box center [234, 361] width 11 height 11
checkbox input "true"
click at [233, 456] on input "checkbox" at bounding box center [234, 459] width 11 height 11
checkbox input "true"
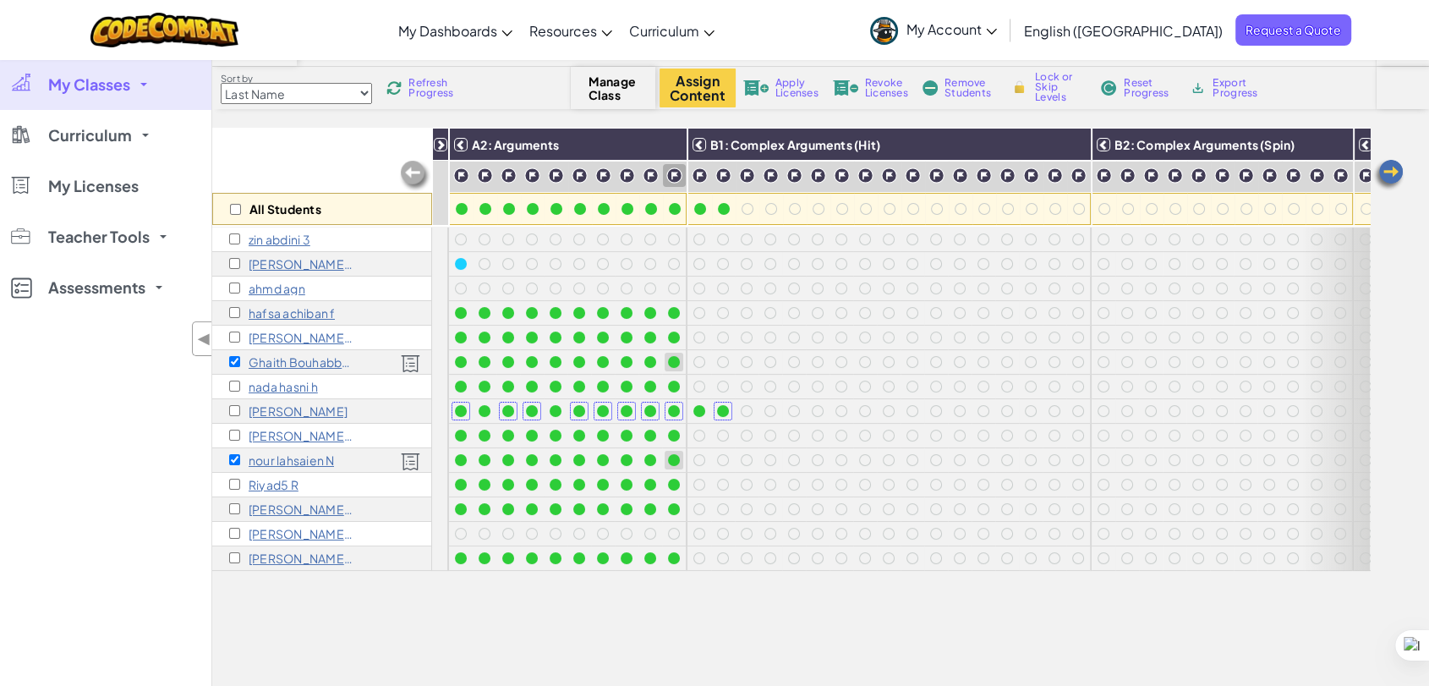
click at [785, 87] on span "Apply Licenses" at bounding box center [796, 88] width 43 height 20
click at [782, 86] on span "Apply Licenses" at bounding box center [796, 88] width 43 height 20
click at [755, 85] on img at bounding box center [755, 87] width 25 height 15
click at [774, 85] on div "Apply Licenses" at bounding box center [780, 88] width 81 height 12
click at [781, 85] on span "Apply Licenses" at bounding box center [796, 88] width 43 height 20
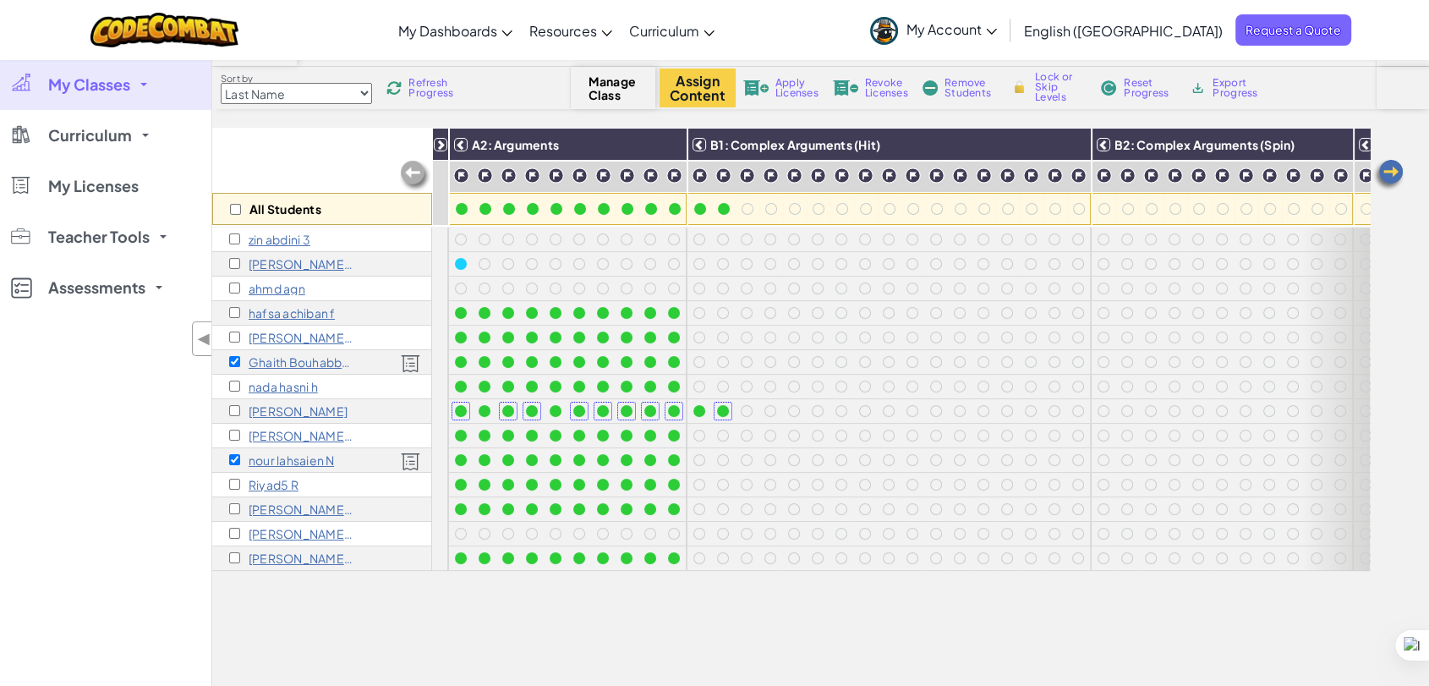
click at [785, 78] on span "Apply Licenses" at bounding box center [796, 88] width 43 height 20
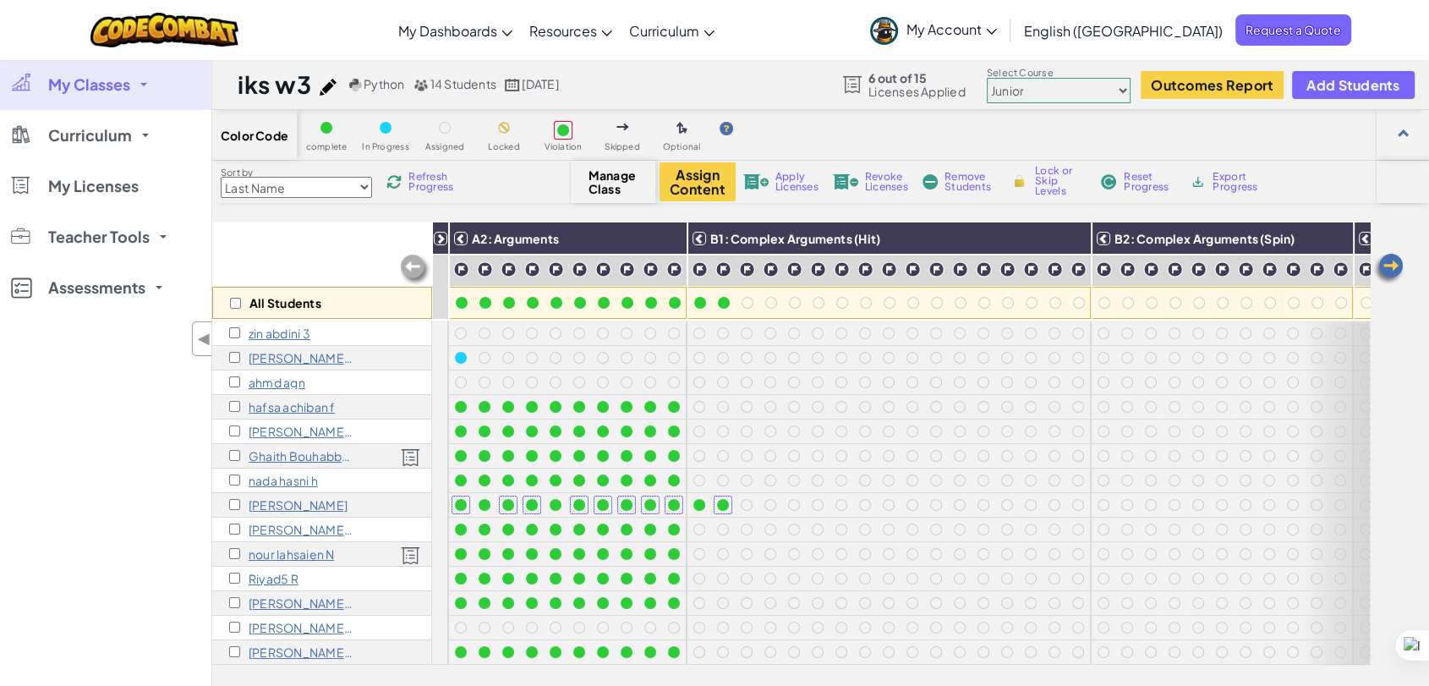
click at [760, 183] on img at bounding box center [755, 181] width 25 height 15
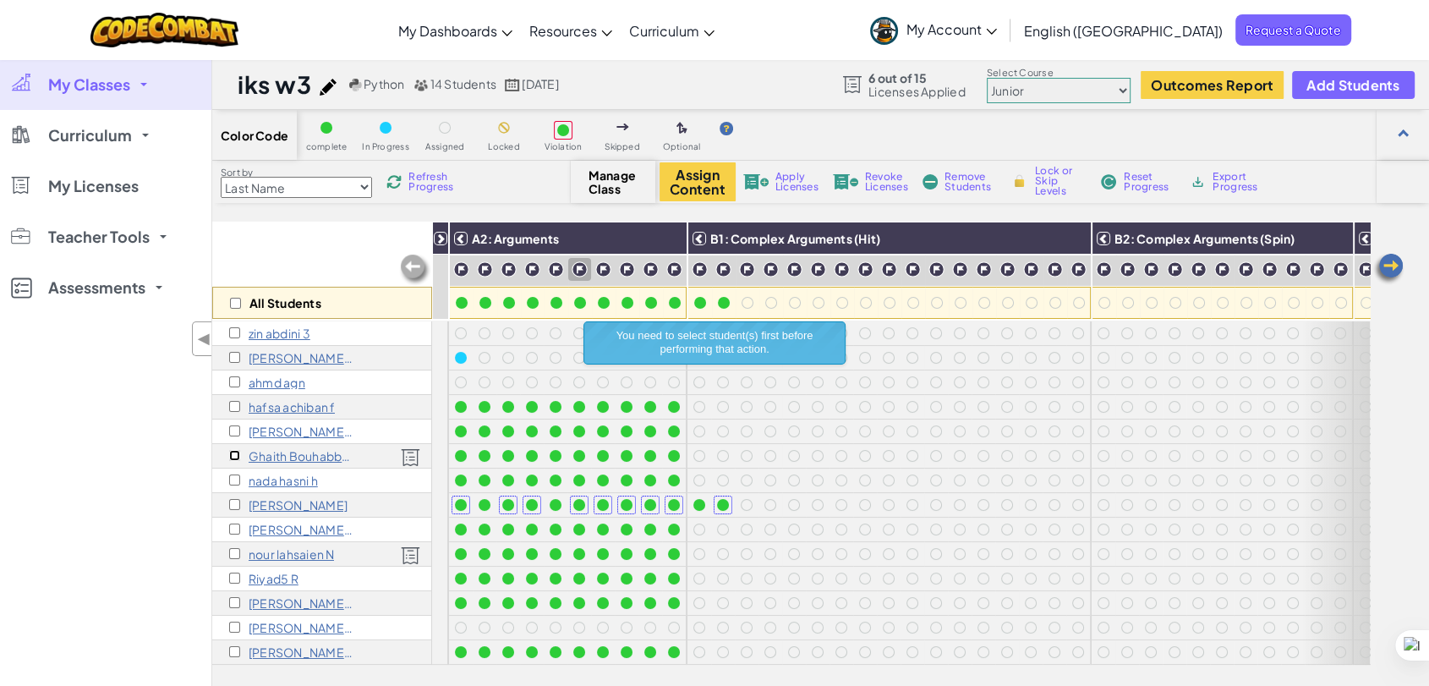
click at [232, 451] on input "checkbox" at bounding box center [234, 455] width 11 height 11
checkbox input "true"
click at [232, 557] on input "checkbox" at bounding box center [234, 553] width 11 height 11
checkbox input "true"
click at [776, 180] on span "Apply Licenses" at bounding box center [796, 182] width 43 height 20
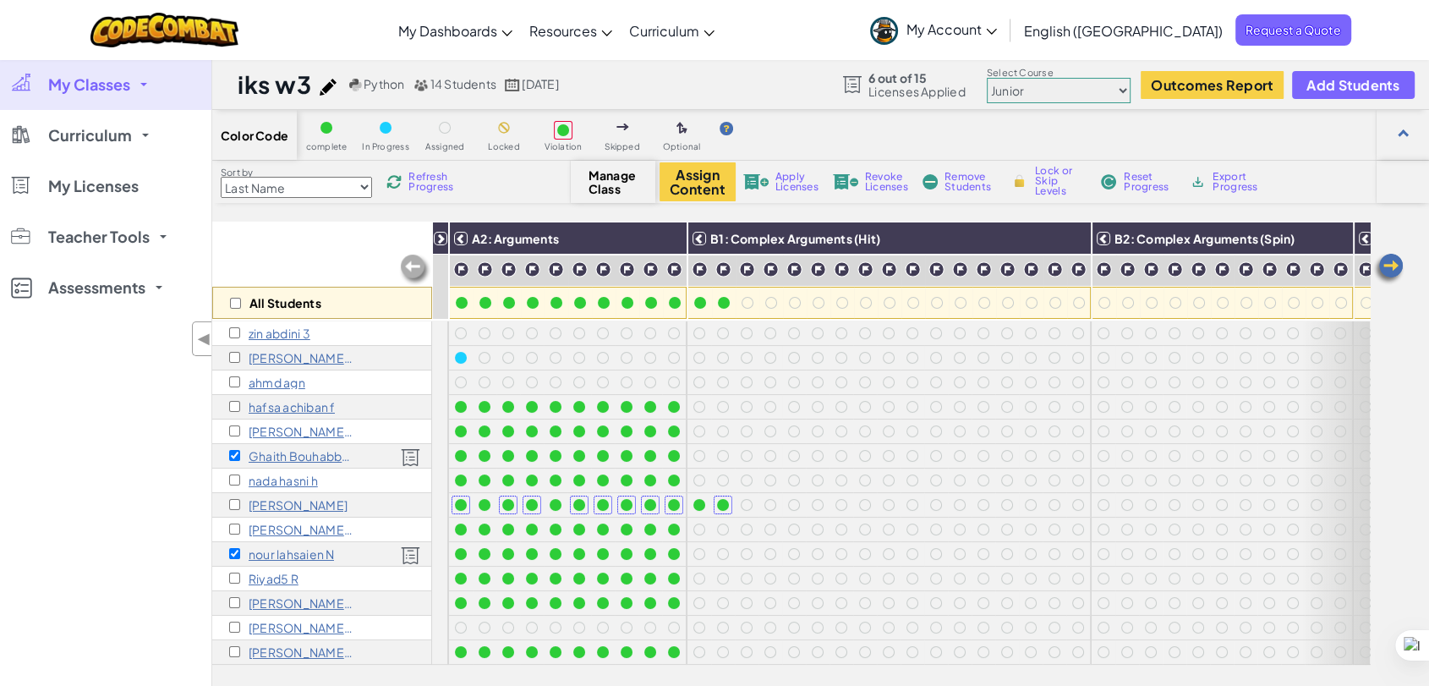
click at [779, 178] on span "Apply Licenses" at bounding box center [796, 182] width 43 height 20
click at [755, 181] on img at bounding box center [755, 181] width 25 height 15
click at [757, 176] on img at bounding box center [755, 181] width 25 height 15
click at [763, 183] on img at bounding box center [755, 181] width 25 height 15
click at [693, 183] on button "Assign Content" at bounding box center [697, 181] width 76 height 39
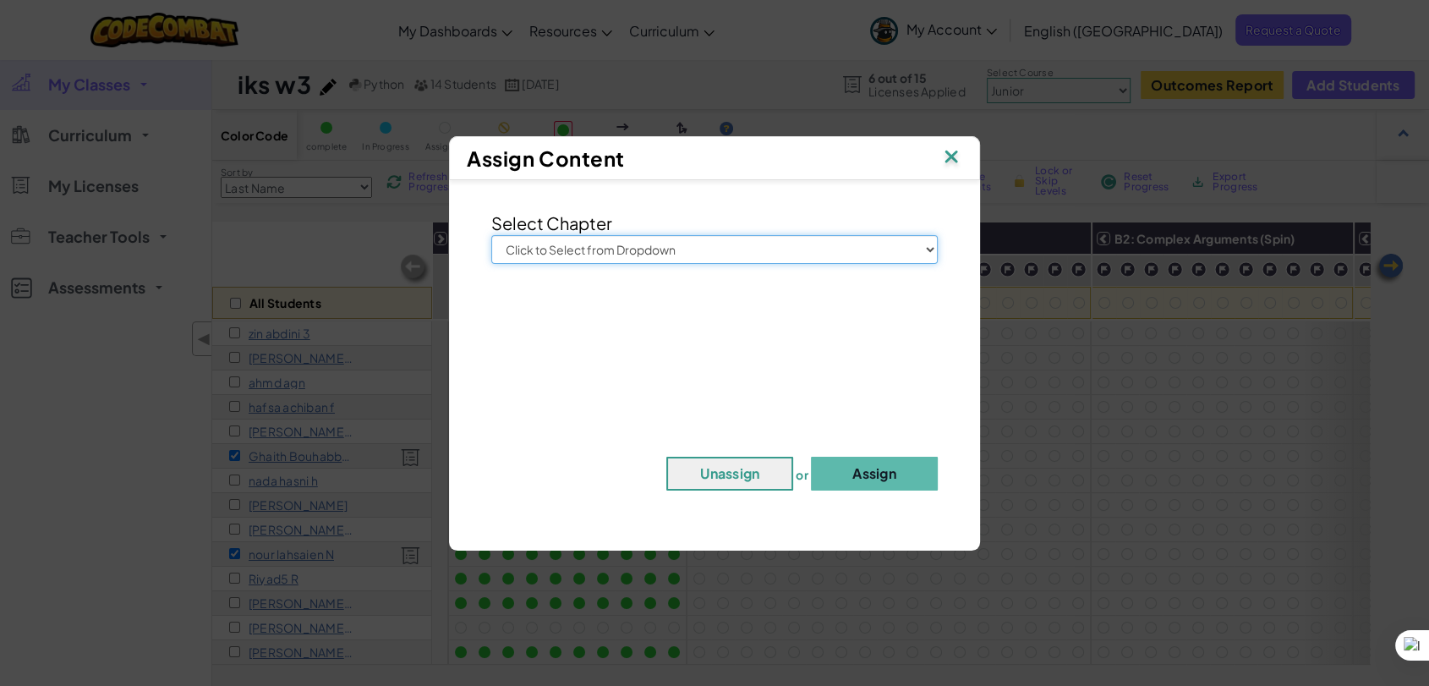
click at [708, 254] on select "Click to Select from Dropdown Junior Introduction to Computer Science Game Deve…" at bounding box center [714, 249] width 446 height 29
select select "Junior"
click at [491, 235] on select "Click to Select from Dropdown Junior Introduction to Computer Science Game Deve…" at bounding box center [714, 249] width 446 height 29
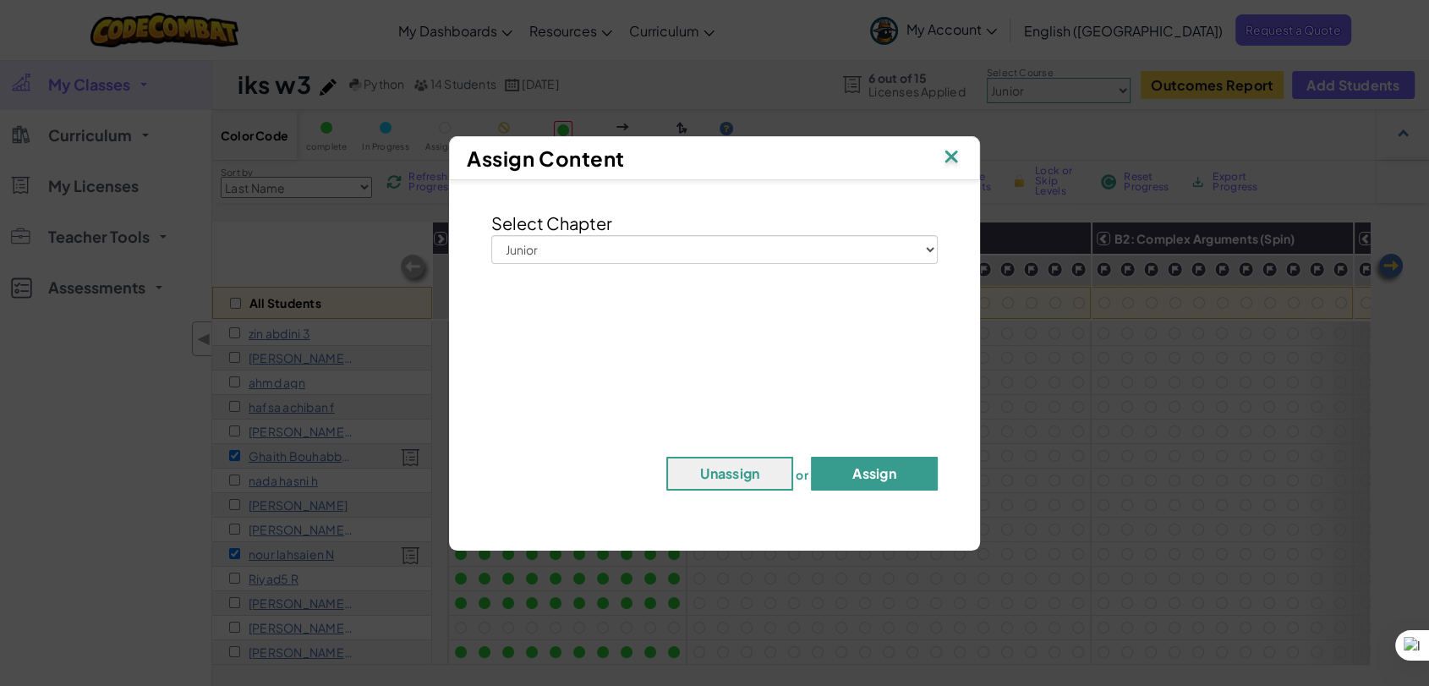
click at [873, 478] on button "Assign" at bounding box center [874, 473] width 127 height 34
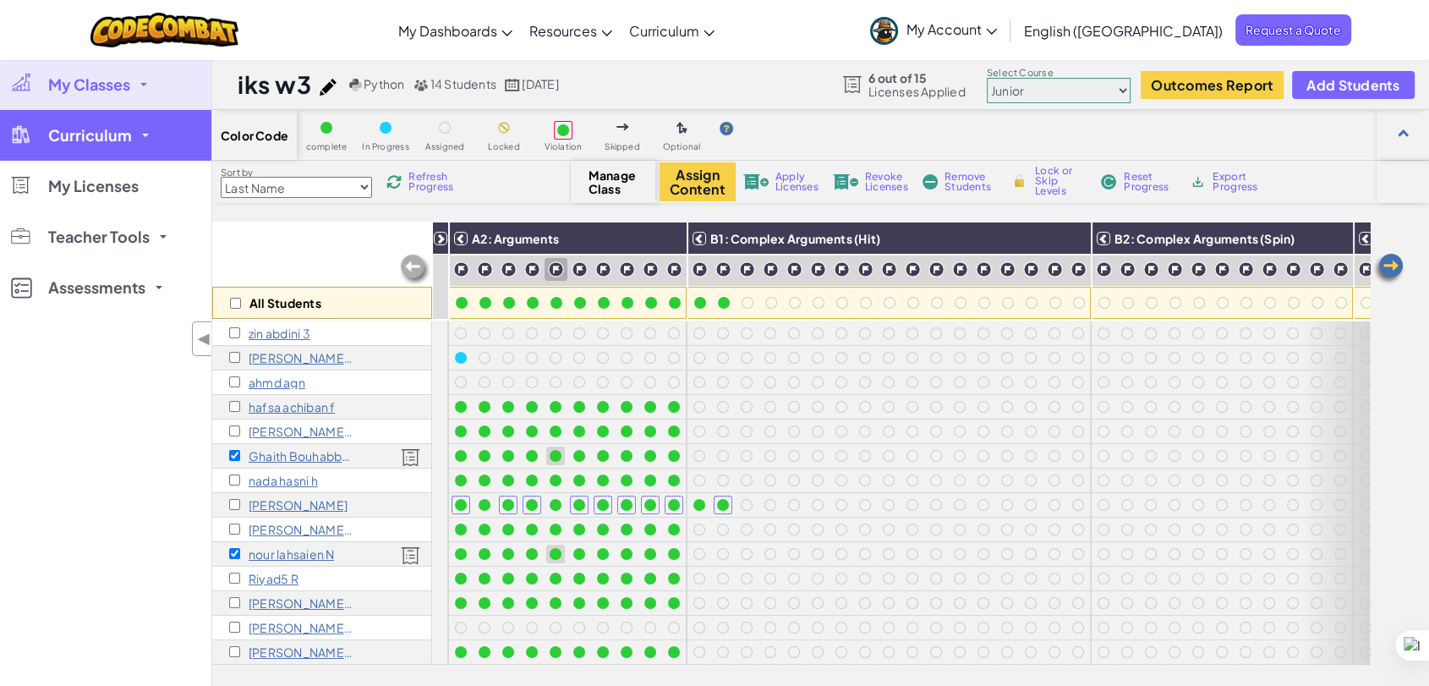
click at [577, 270] on img at bounding box center [579, 269] width 16 height 16
click at [577, 265] on img at bounding box center [579, 269] width 16 height 16
click at [582, 262] on img at bounding box center [579, 269] width 16 height 16
click at [1026, 88] on select "Junior Introduction to Computer Science Game Development 1 Web Development 1 Co…" at bounding box center [1059, 90] width 144 height 25
click at [74, 138] on span "Curriculum" at bounding box center [90, 135] width 84 height 15
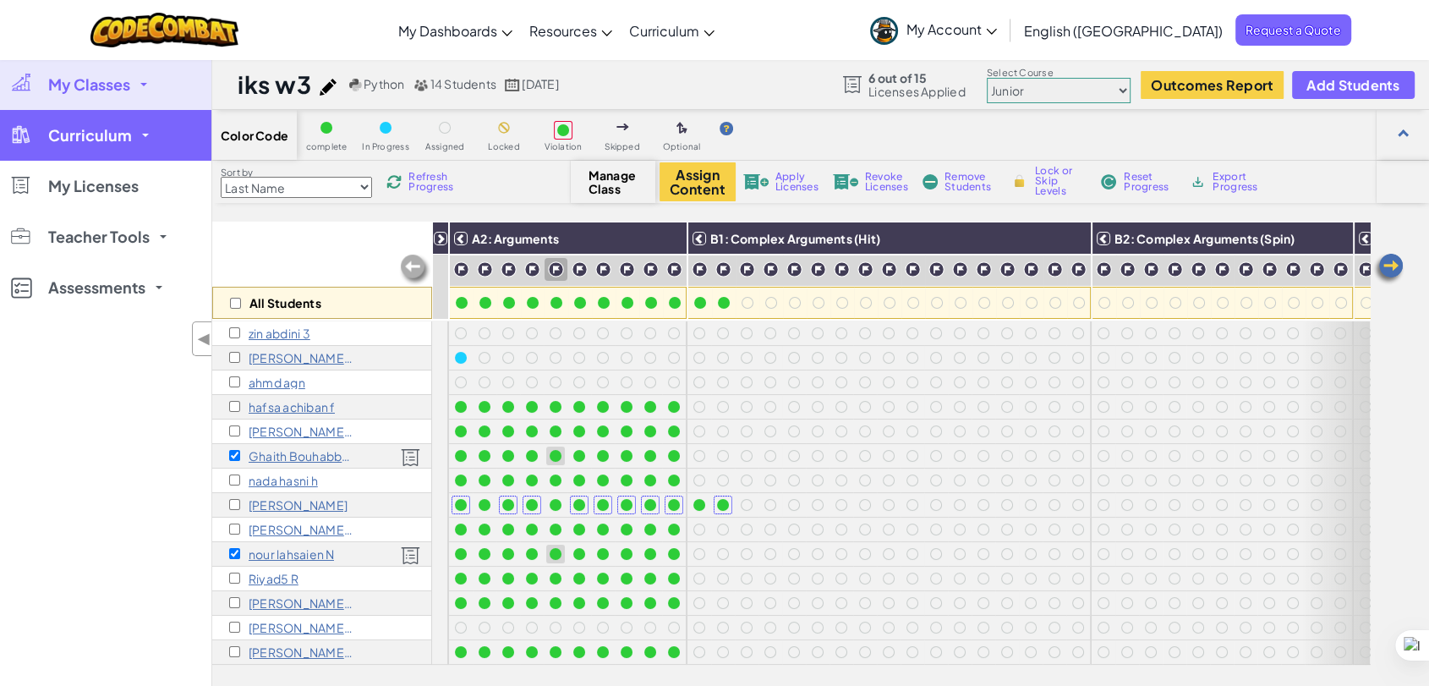
click at [79, 132] on span "Curriculum" at bounding box center [90, 135] width 84 height 15
click at [41, 131] on link "Curriculum" at bounding box center [105, 135] width 211 height 51
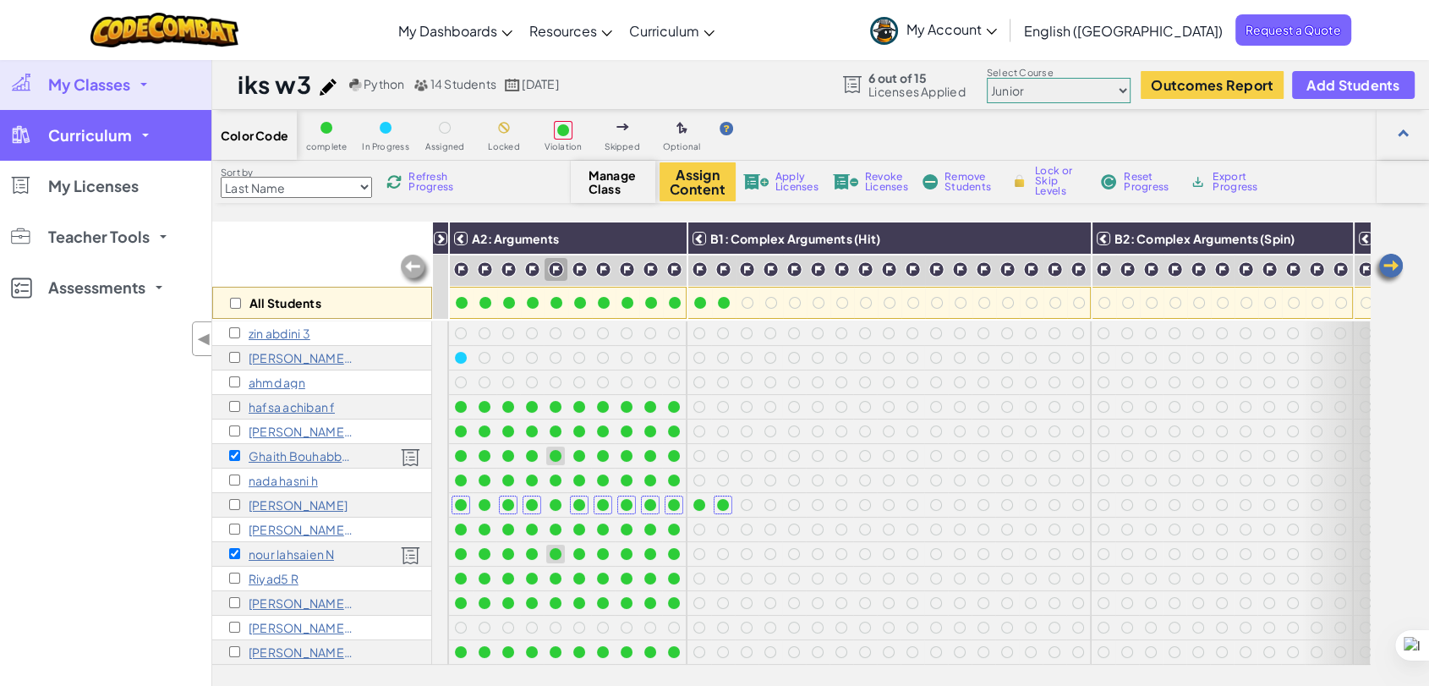
click at [41, 131] on link "Curriculum" at bounding box center [105, 135] width 211 height 51
click at [63, 132] on span "Curriculum" at bounding box center [90, 135] width 84 height 15
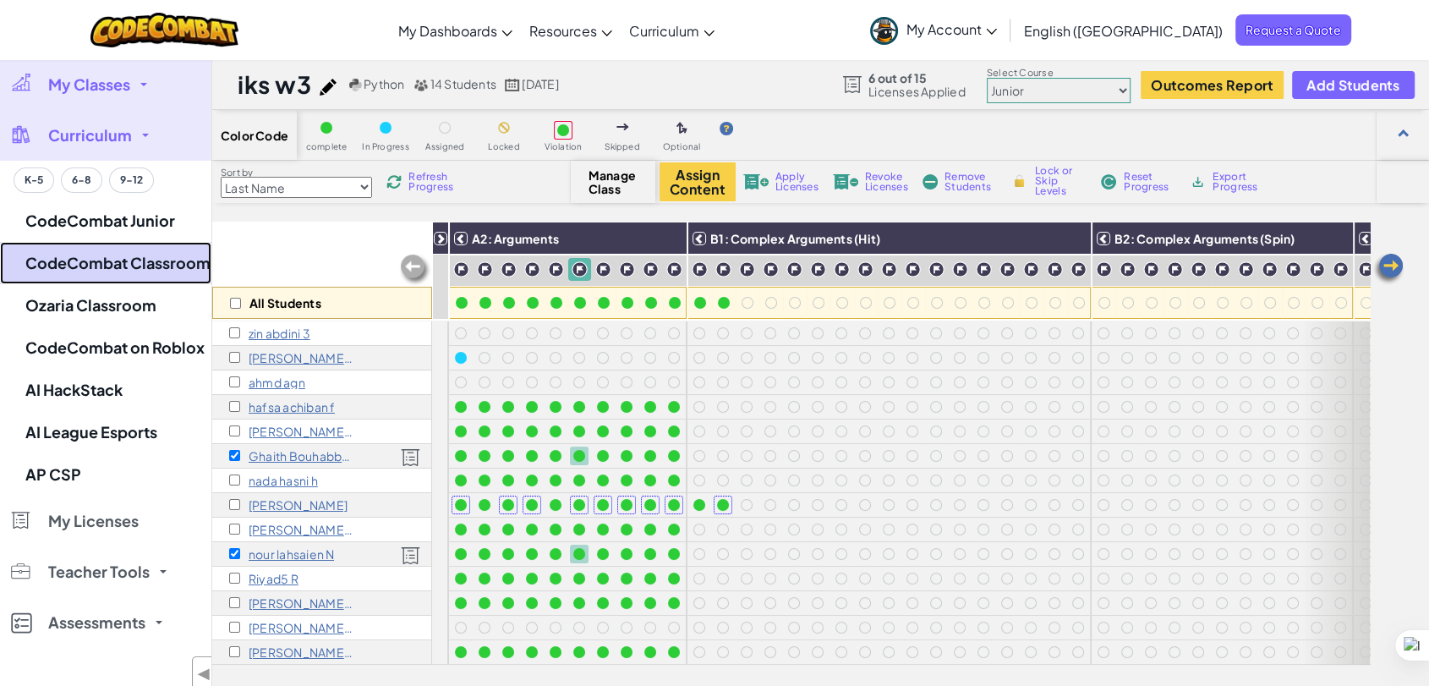
click at [99, 272] on link "CodeCombat Classroom" at bounding box center [105, 263] width 211 height 42
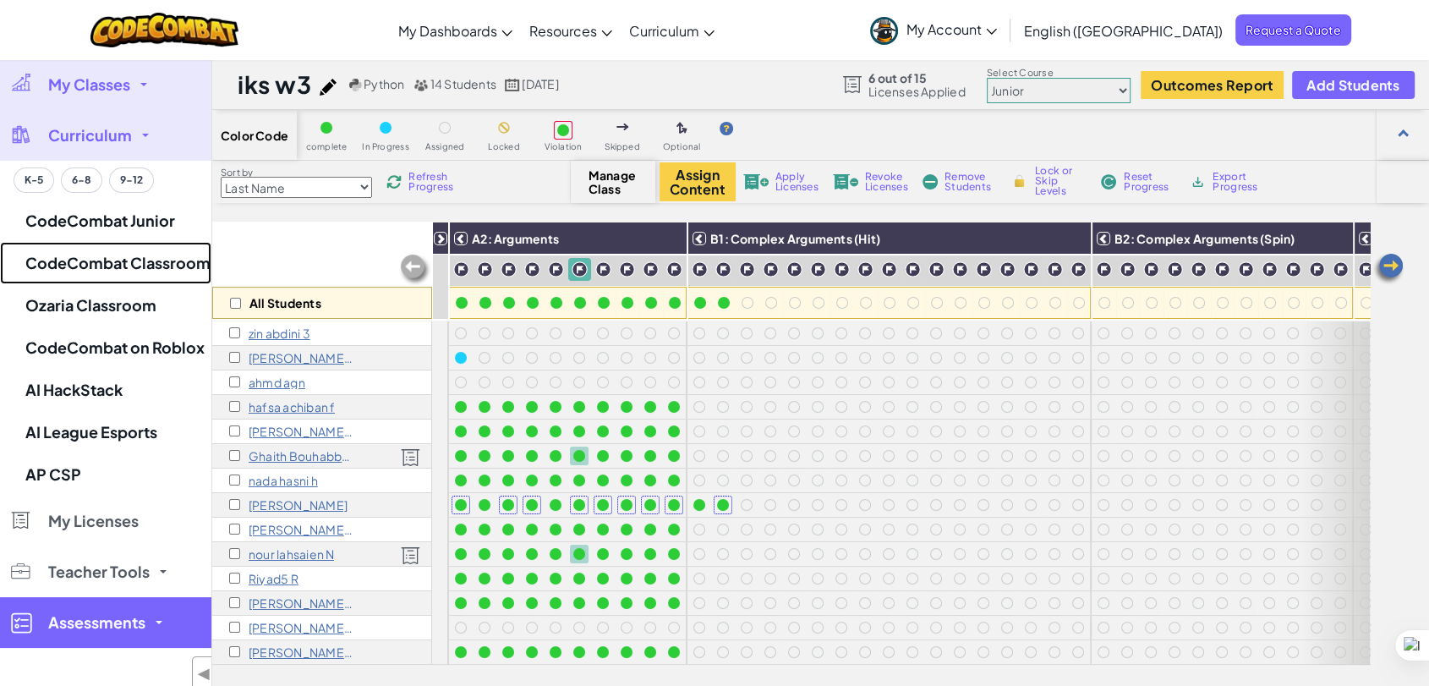
checkbox input "false"
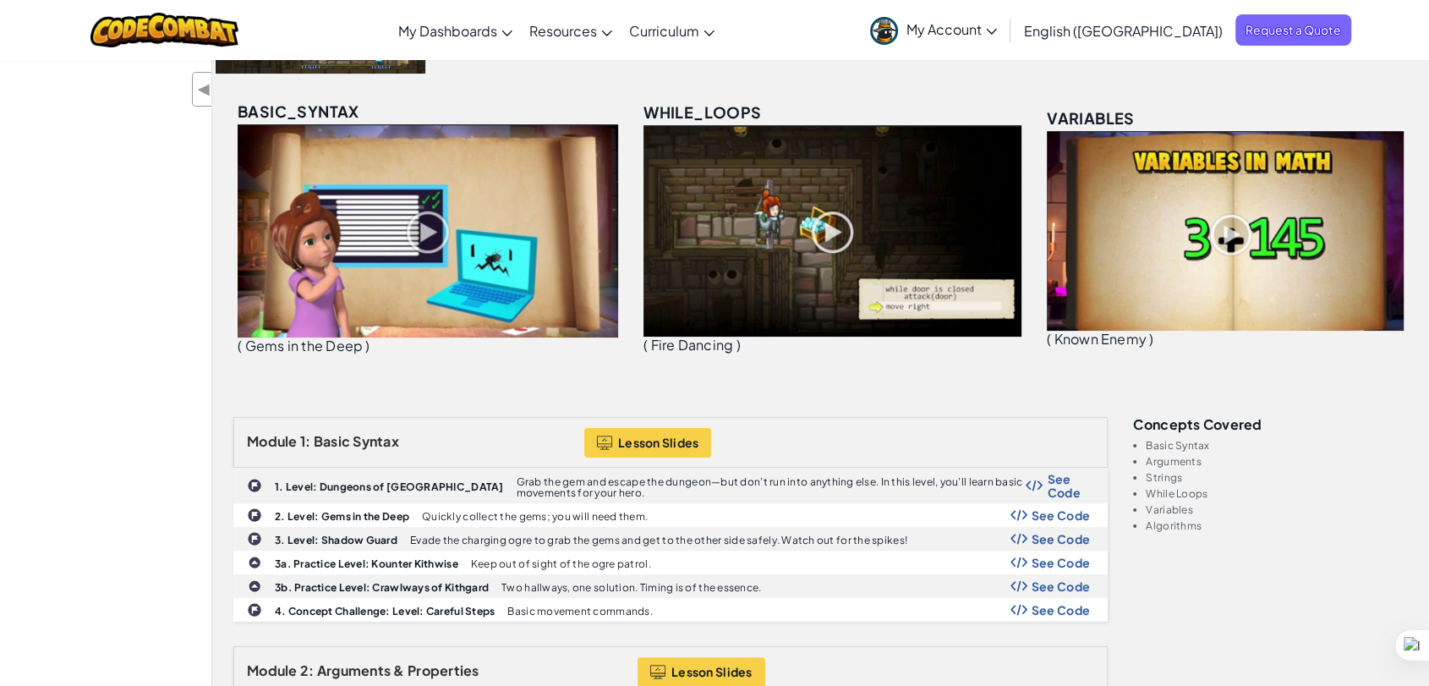
scroll to position [282, 0]
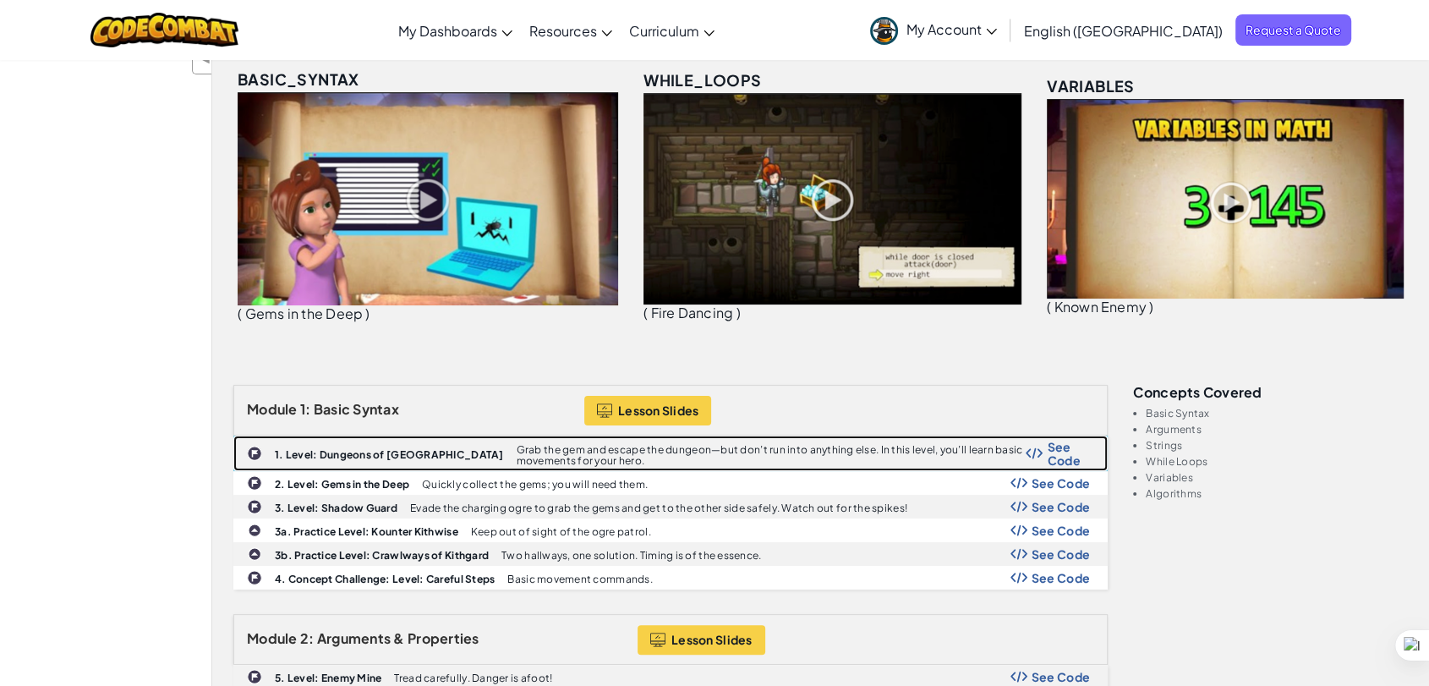
click at [332, 448] on b "1. Level: Dungeons of Kithgard" at bounding box center [389, 454] width 229 height 13
